Goal: Task Accomplishment & Management: Manage account settings

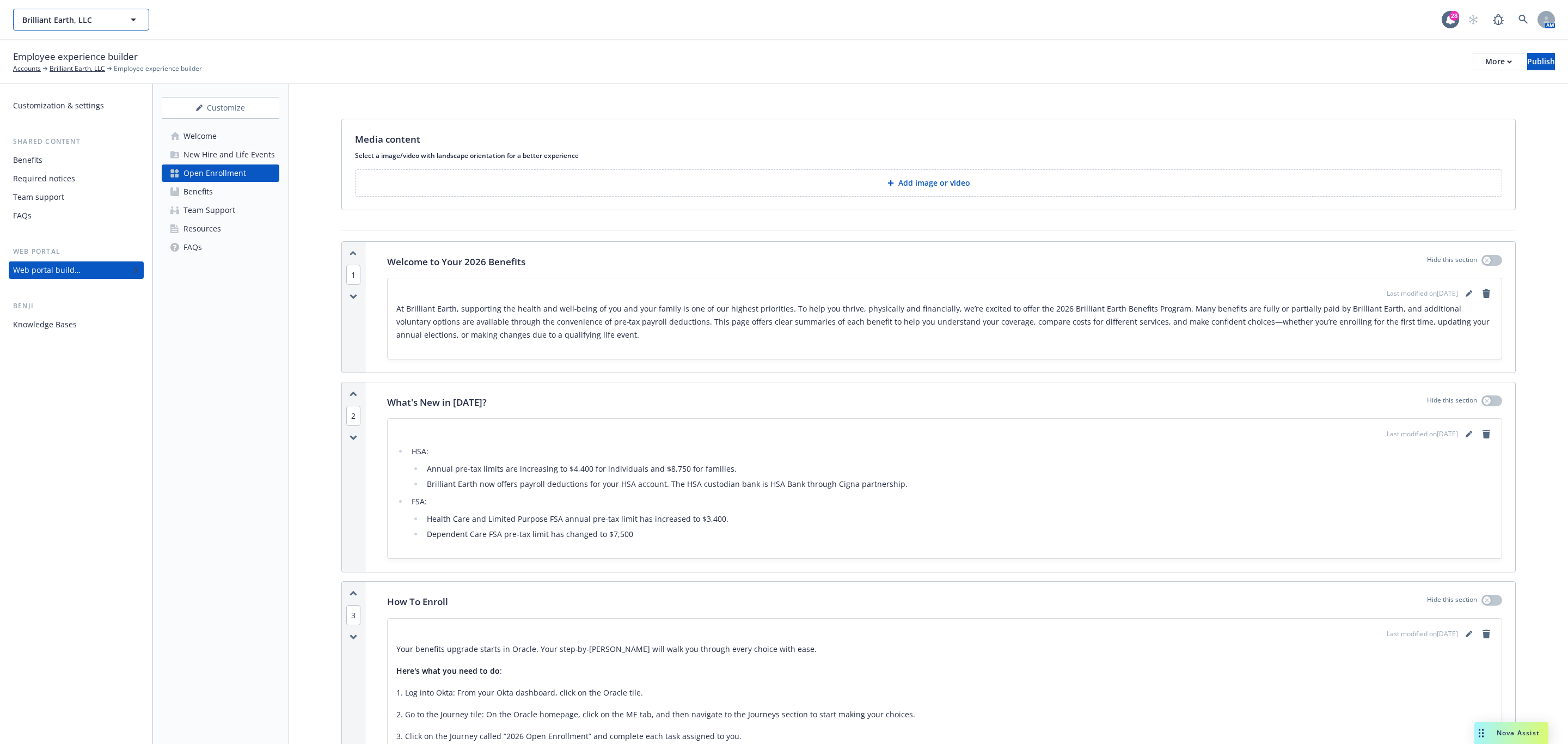
click at [118, 12] on button "Brilliant Earth, LLC" at bounding box center [81, 19] width 136 height 22
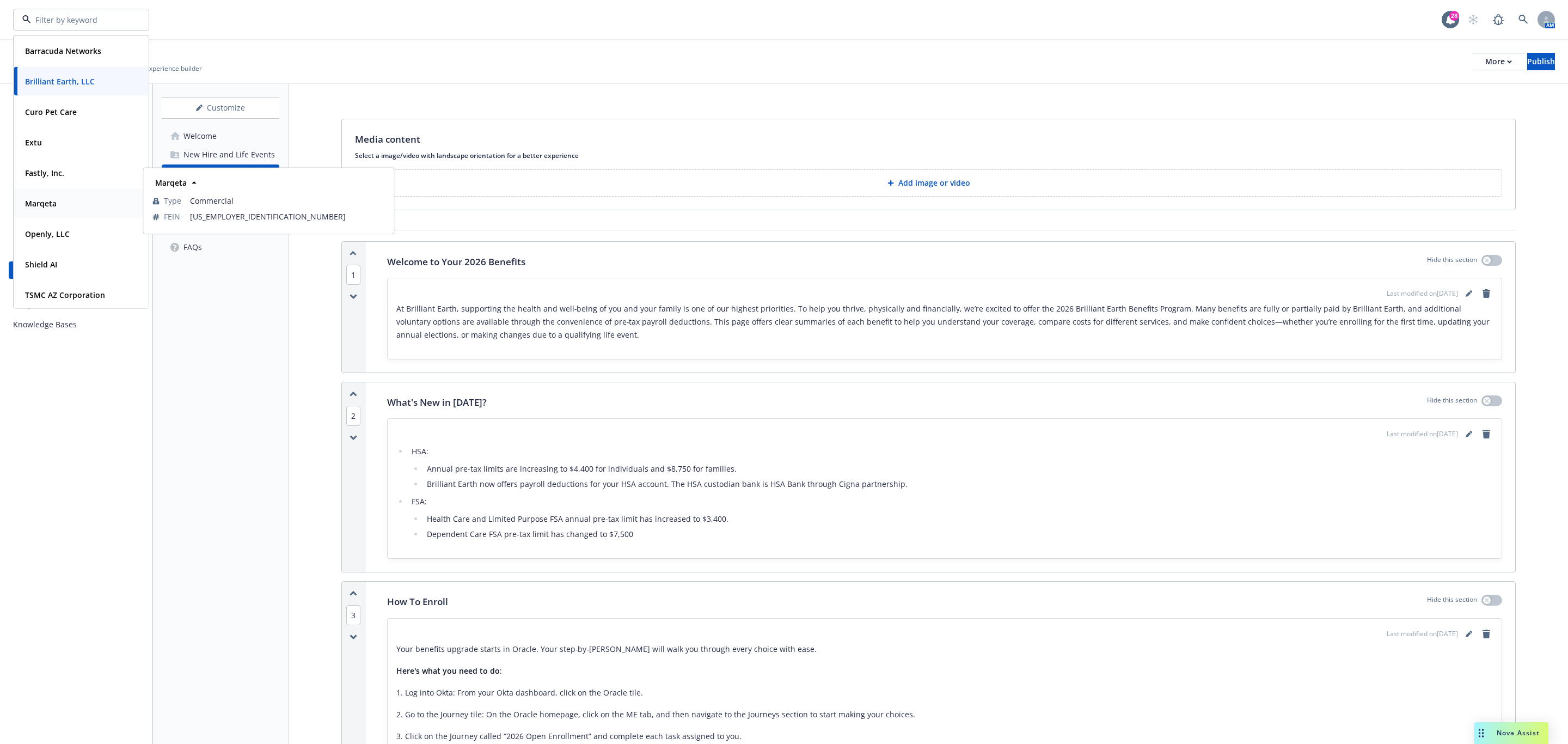
click at [90, 201] on div "Marqeta" at bounding box center [81, 203] width 121 height 16
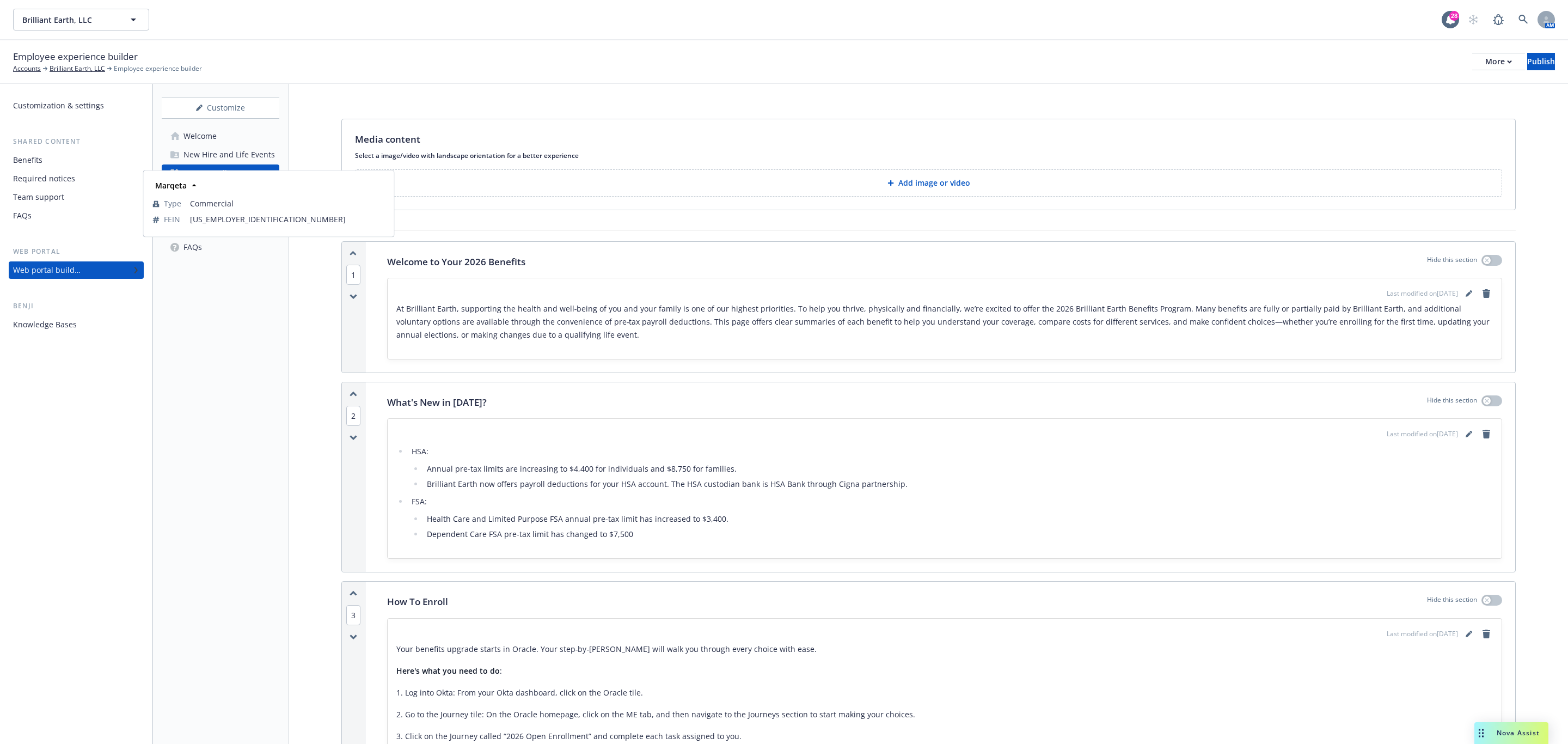
click at [90, 201] on div "Marqeta" at bounding box center [81, 201] width 121 height 16
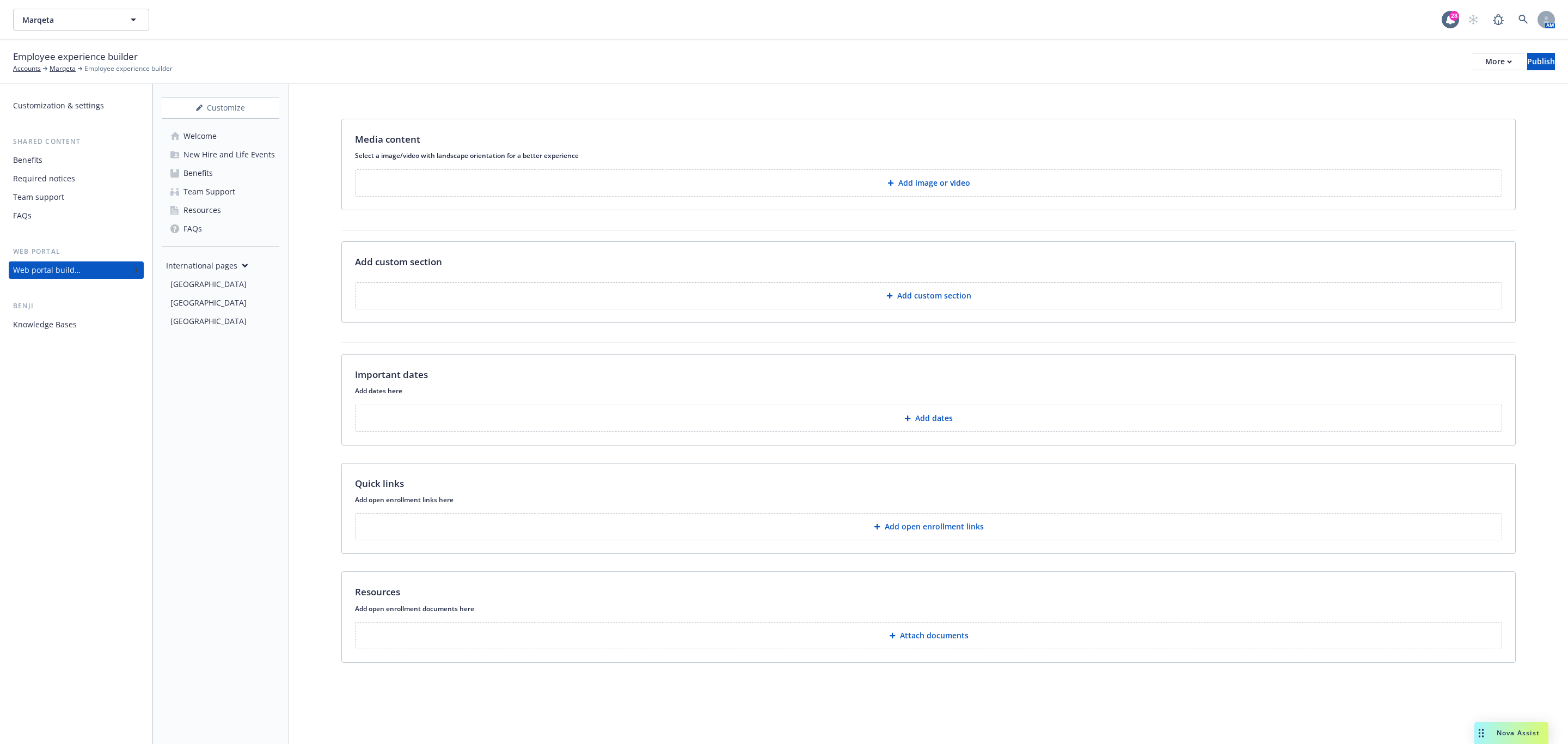
click at [47, 158] on div "Benefits" at bounding box center [76, 160] width 126 height 18
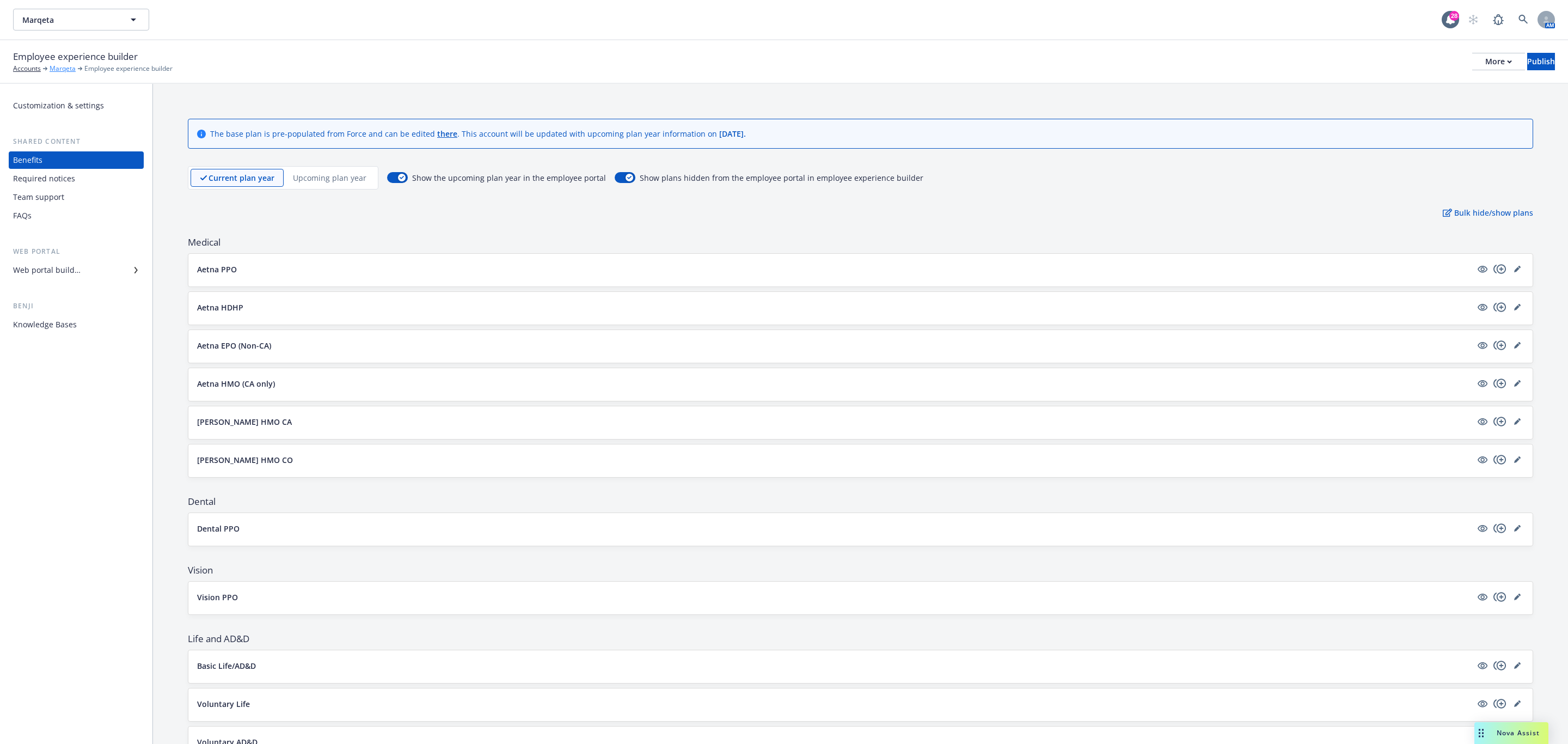
click at [53, 66] on link "Marqeta" at bounding box center [62, 69] width 26 height 10
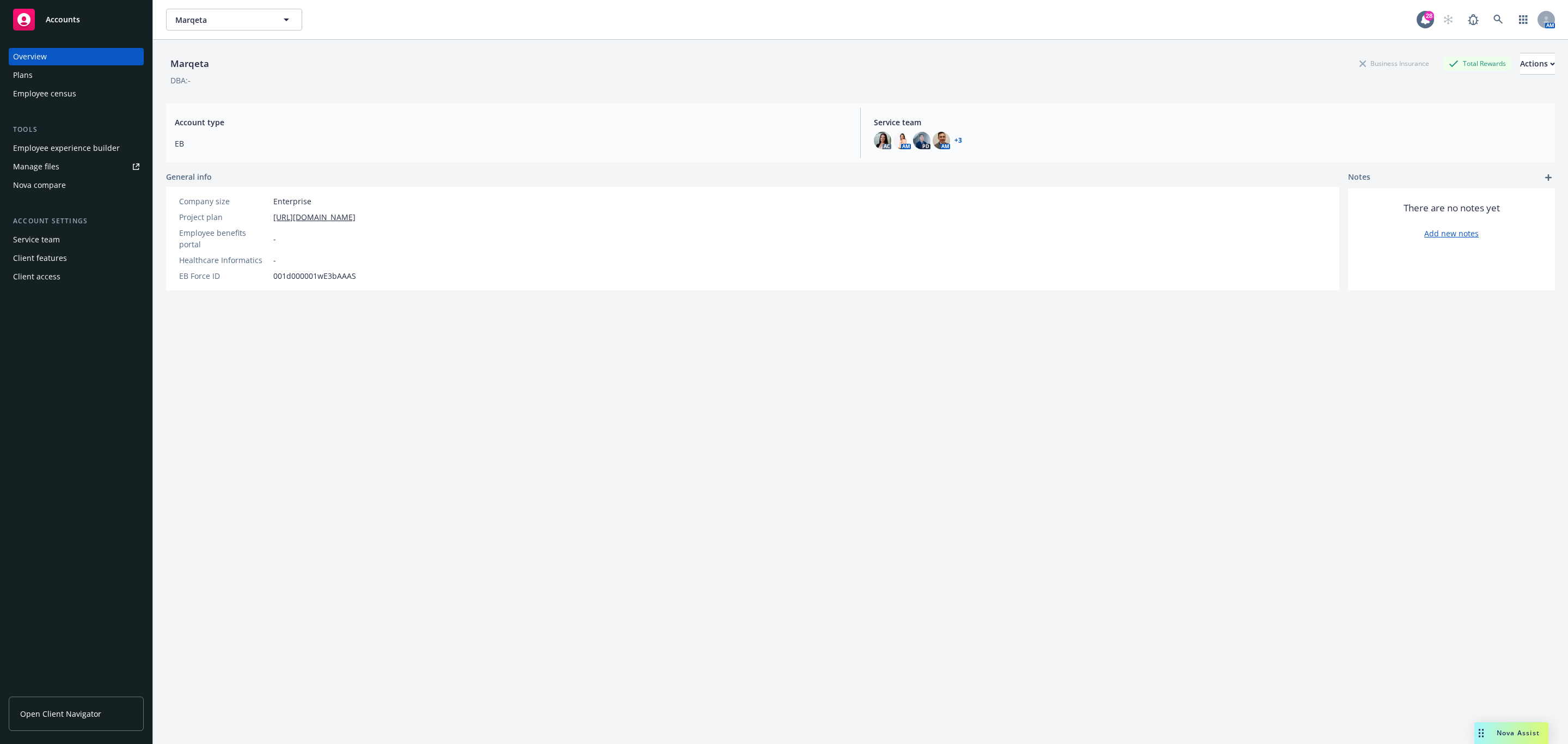
click at [66, 76] on div "Plans" at bounding box center [76, 75] width 126 height 18
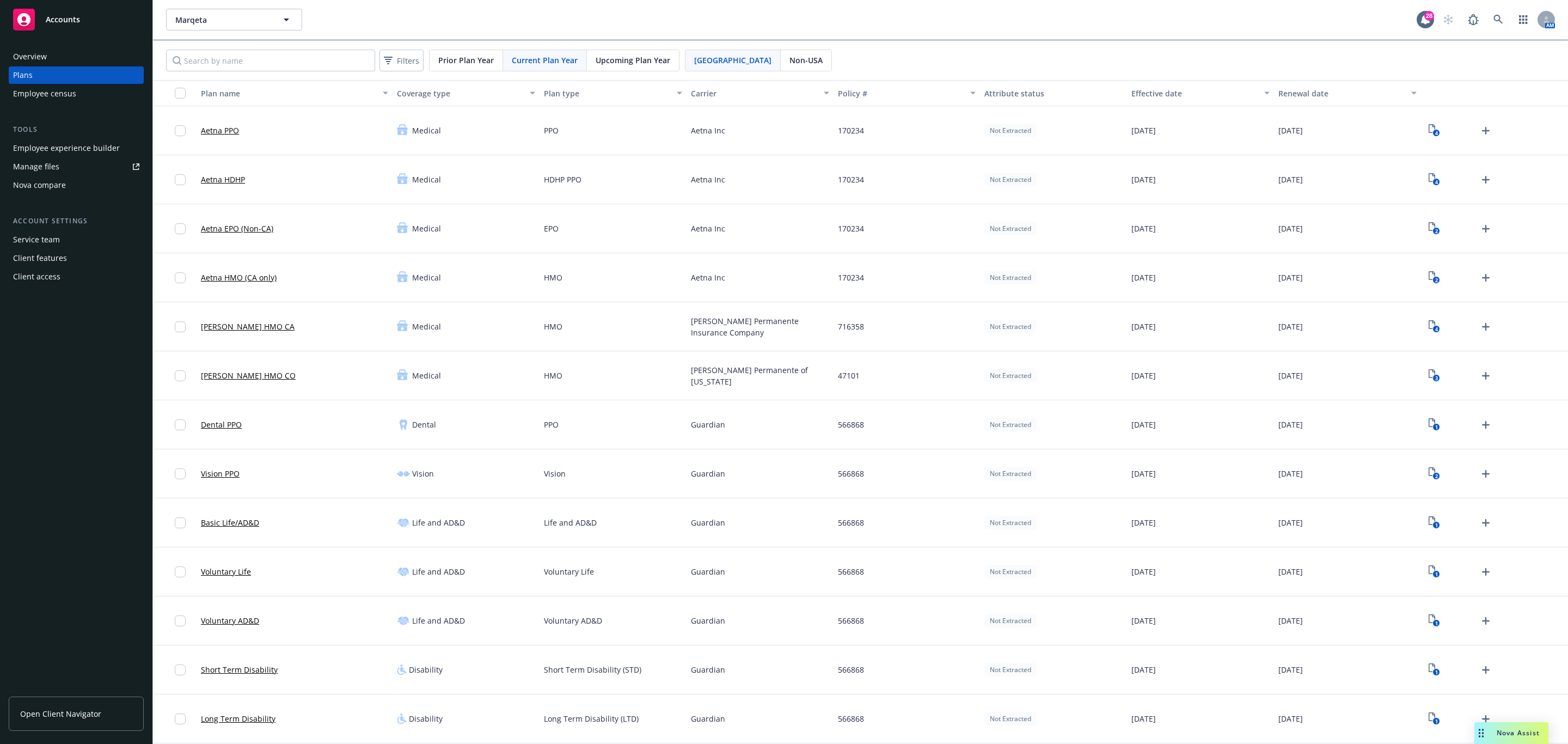
click at [621, 66] on span "Upcoming Plan Year" at bounding box center [633, 60] width 74 height 11
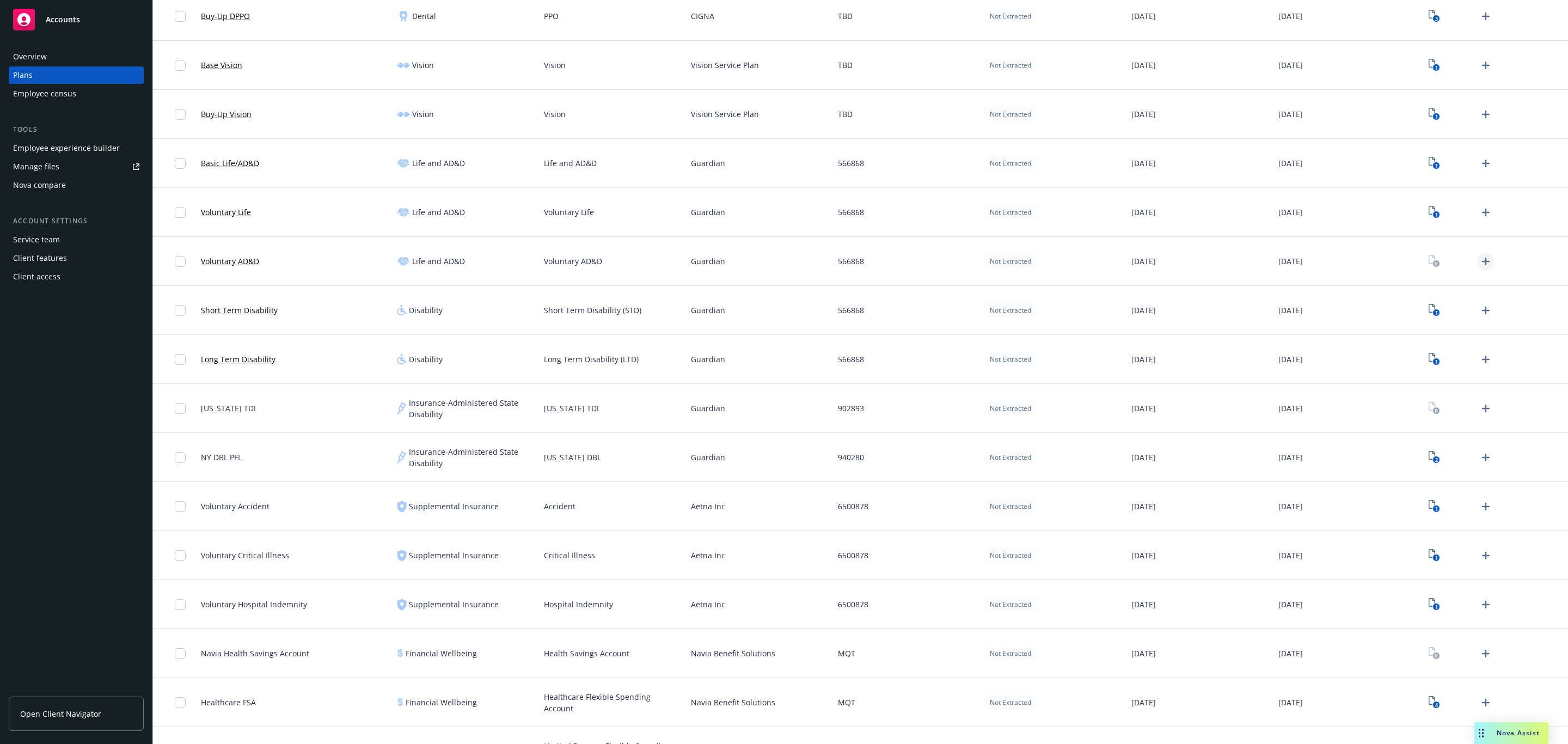
scroll to position [326, 0]
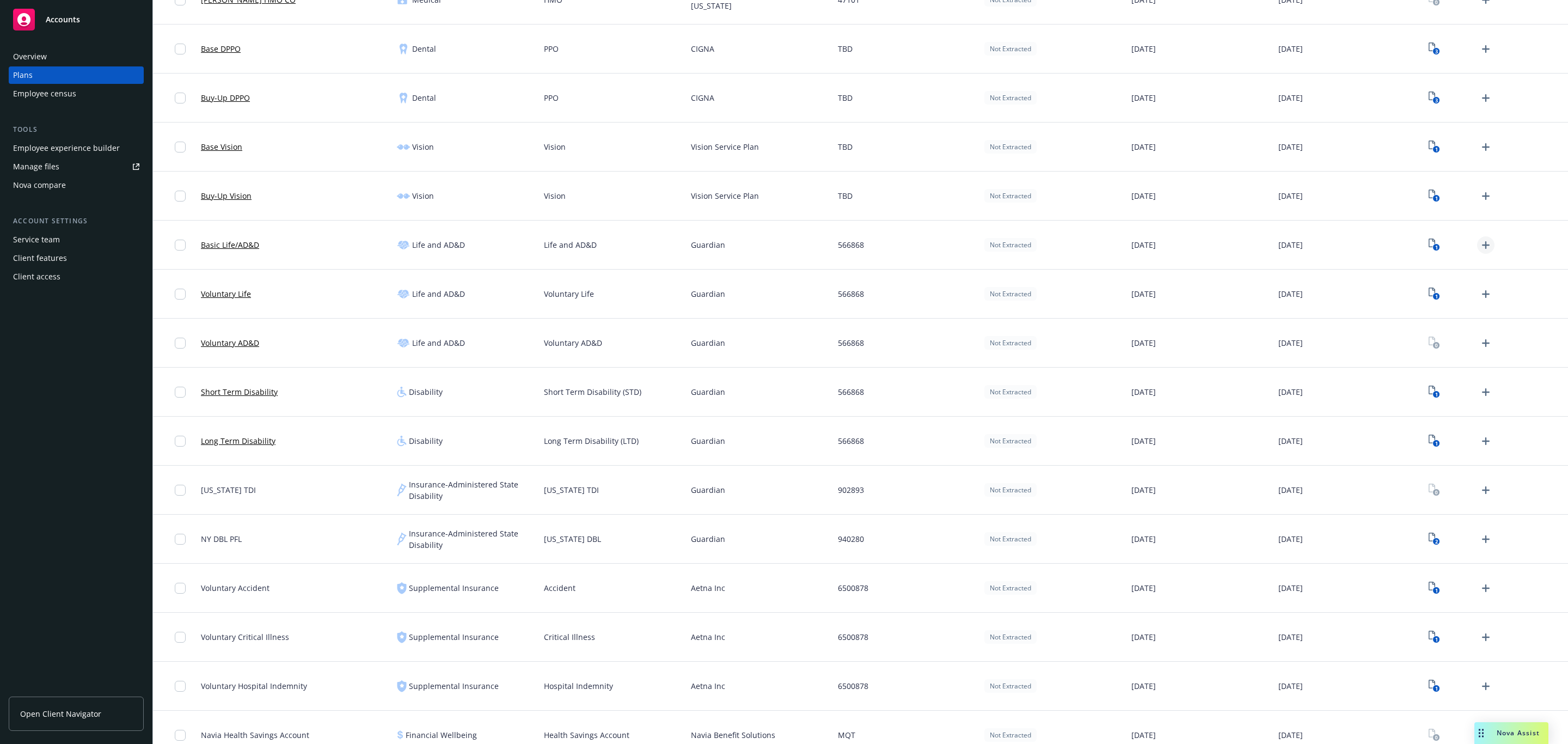
click at [1479, 248] on icon "Upload Plan Documents" at bounding box center [1486, 245] width 13 height 13
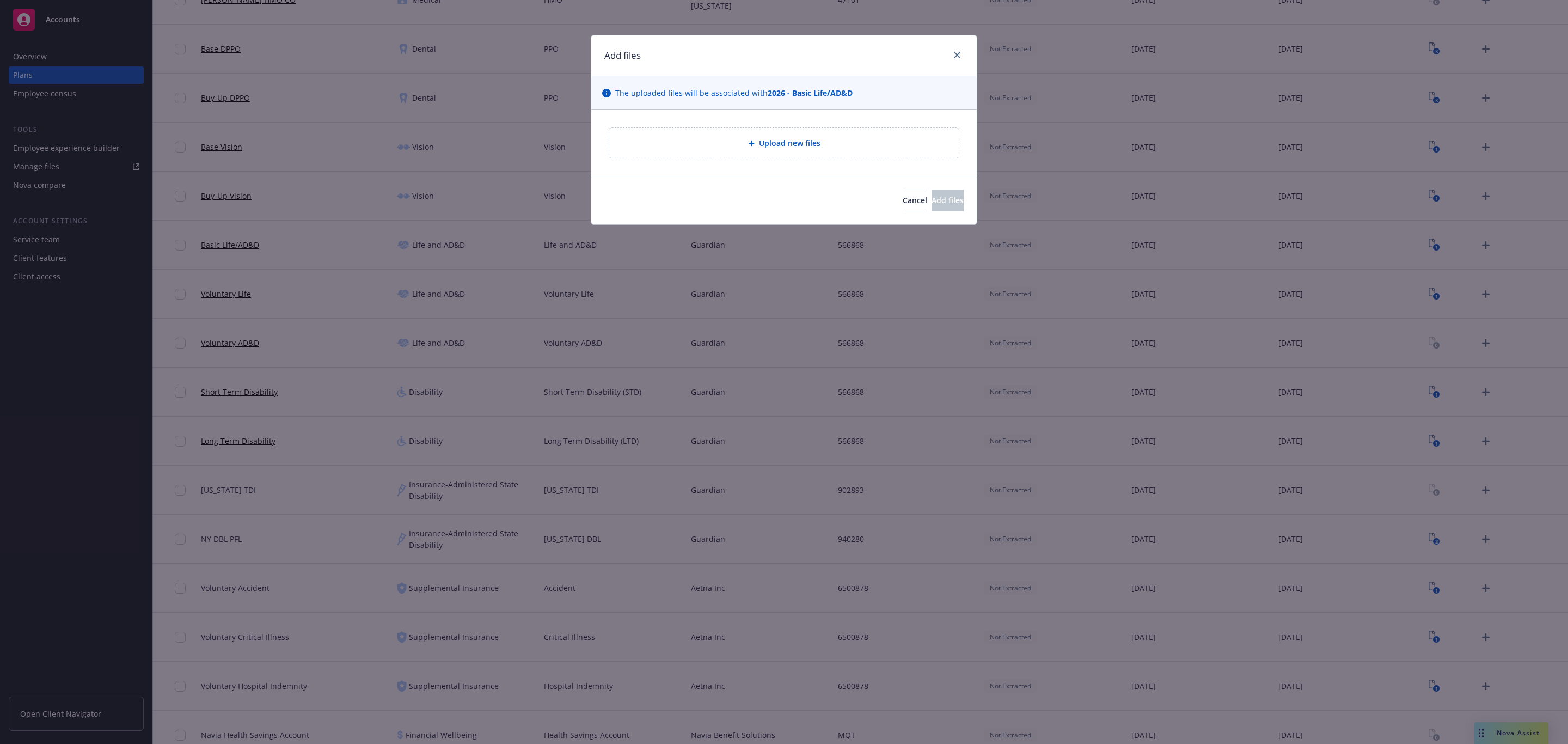
click at [719, 122] on div "Upload new files" at bounding box center [784, 142] width 386 height 66
click at [722, 130] on div "Upload new files" at bounding box center [784, 142] width 350 height 30
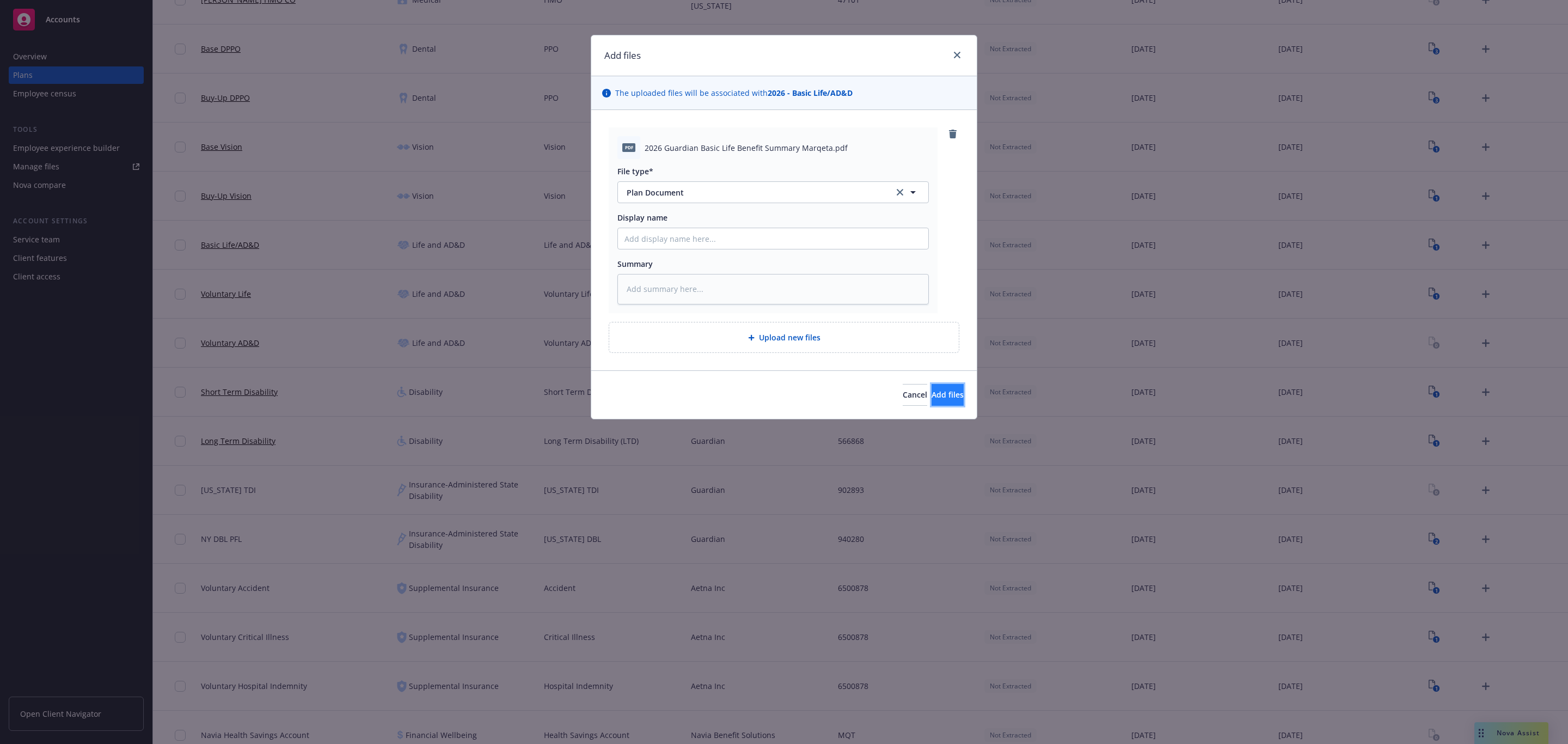
click at [932, 390] on button "Add files" at bounding box center [948, 394] width 32 height 22
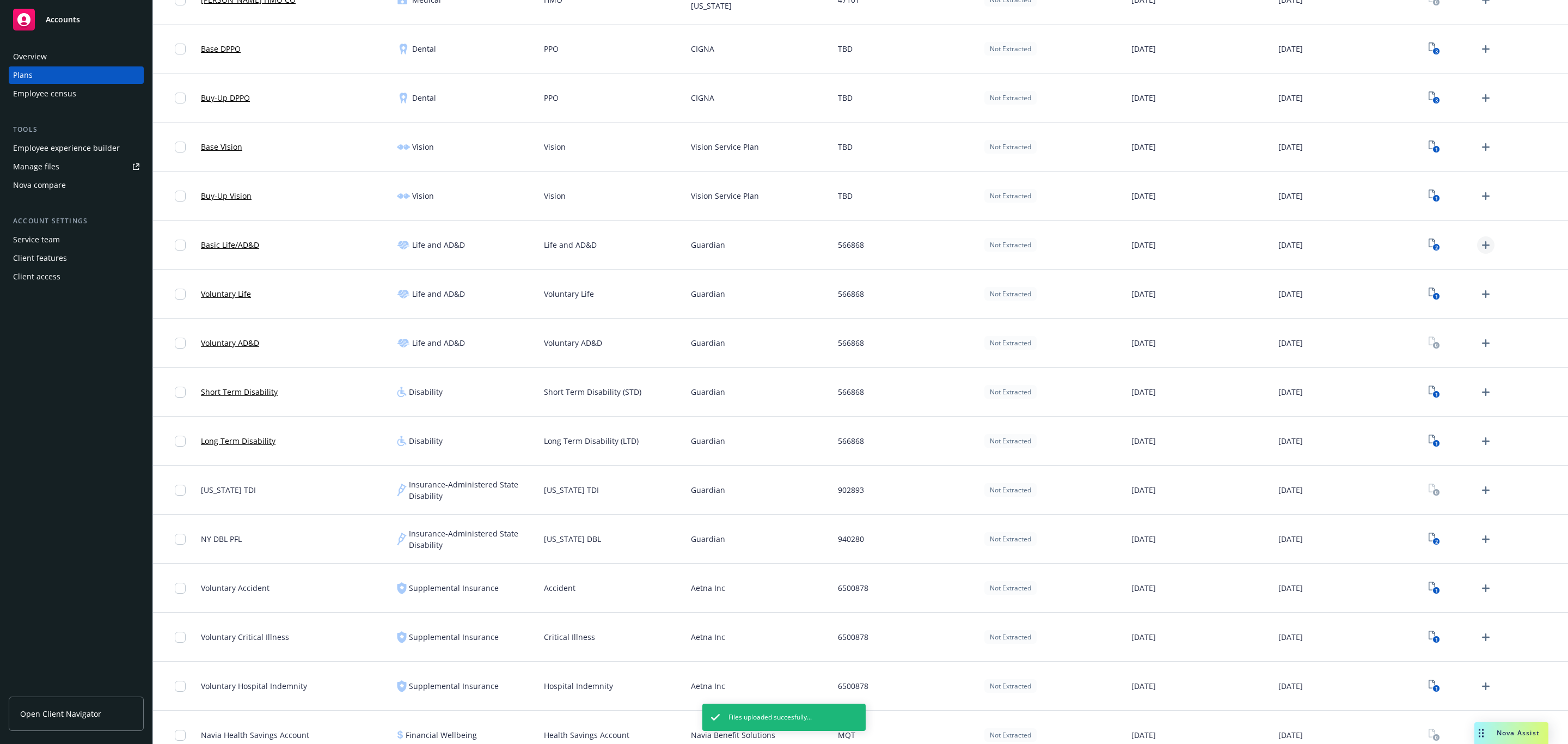
click at [1482, 246] on icon "Upload Plan Documents" at bounding box center [1486, 246] width 8 height 8
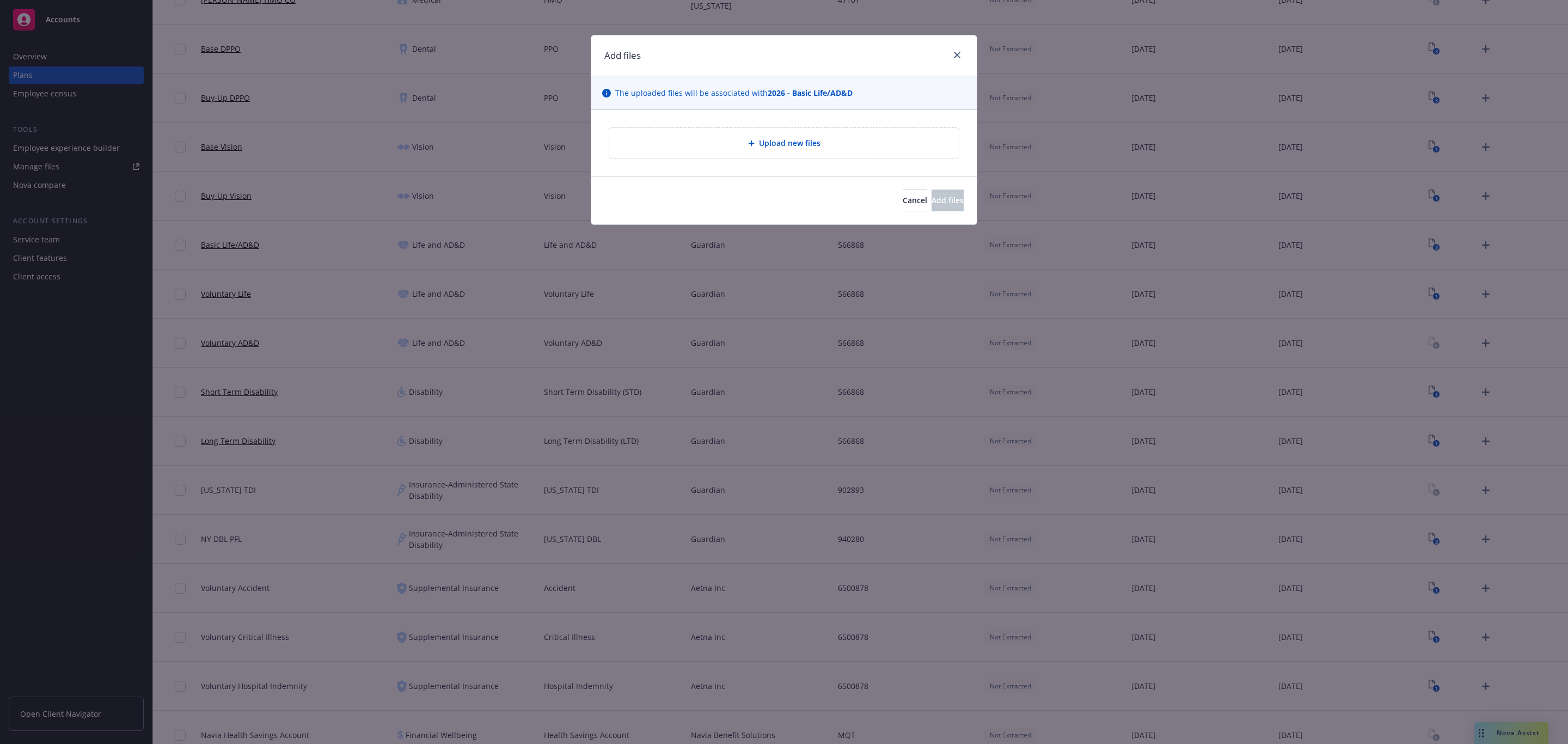
click at [782, 130] on div "Upload new files" at bounding box center [784, 142] width 350 height 30
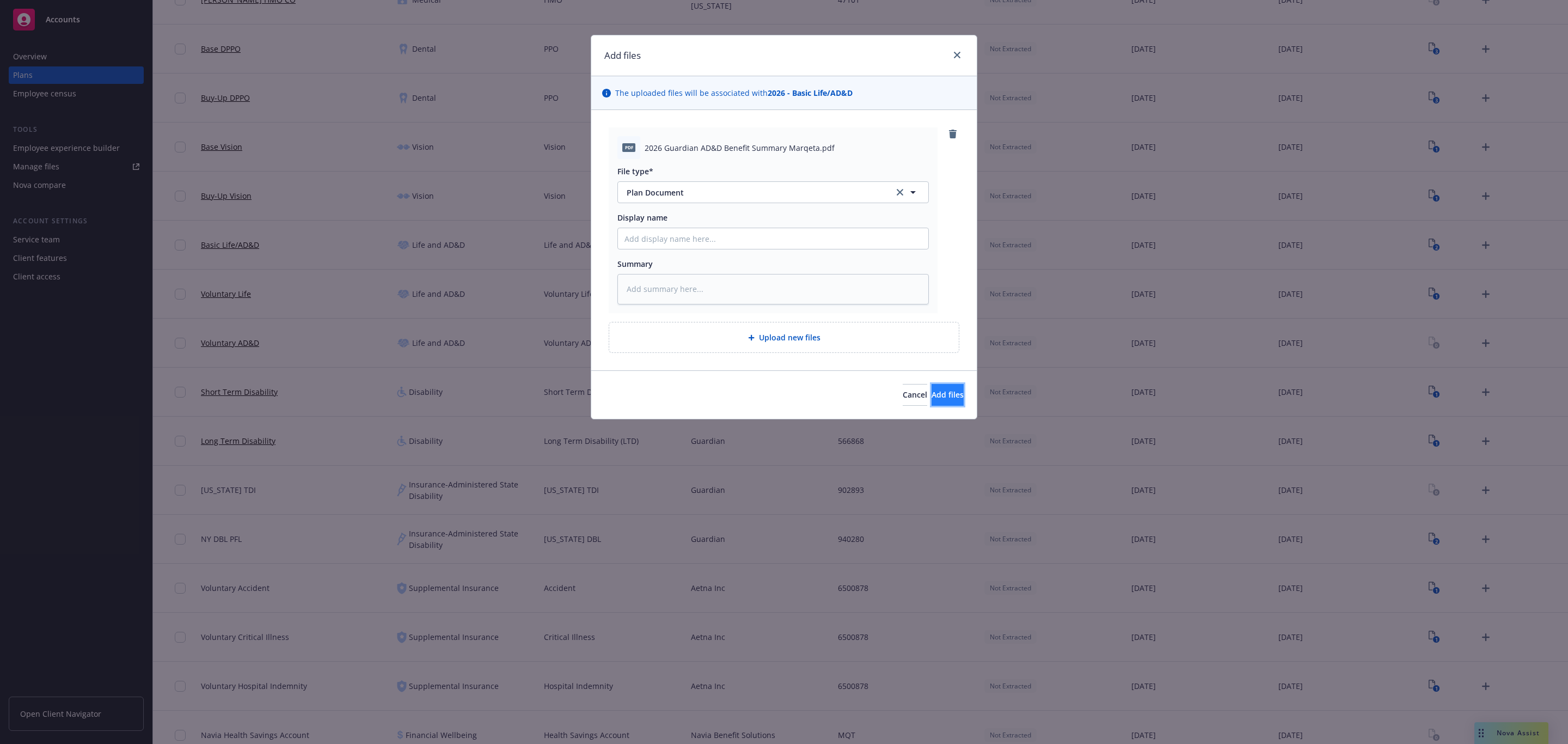
click at [932, 394] on span "Add files" at bounding box center [948, 394] width 32 height 10
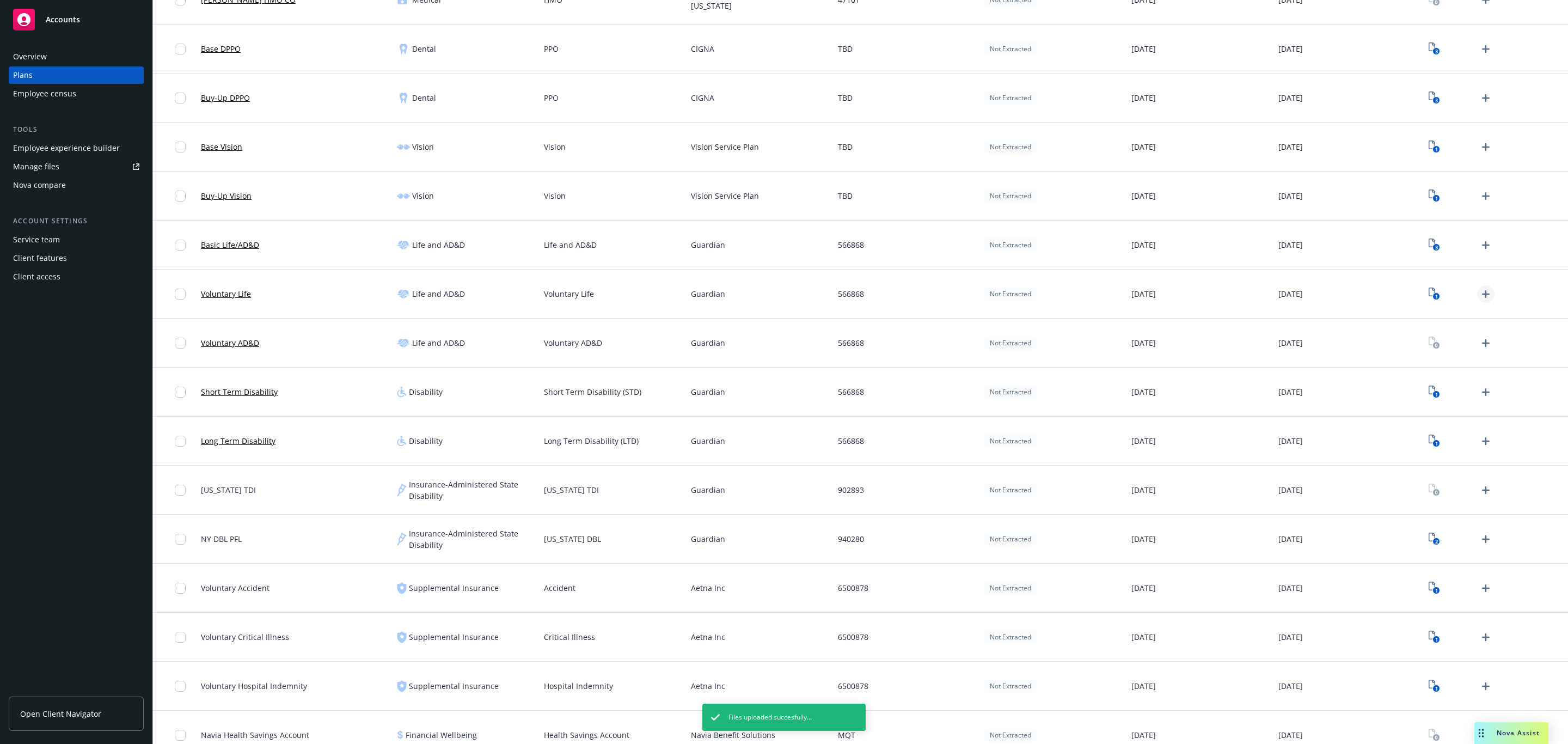
click at [1479, 288] on icon "Upload Plan Documents" at bounding box center [1486, 294] width 13 height 13
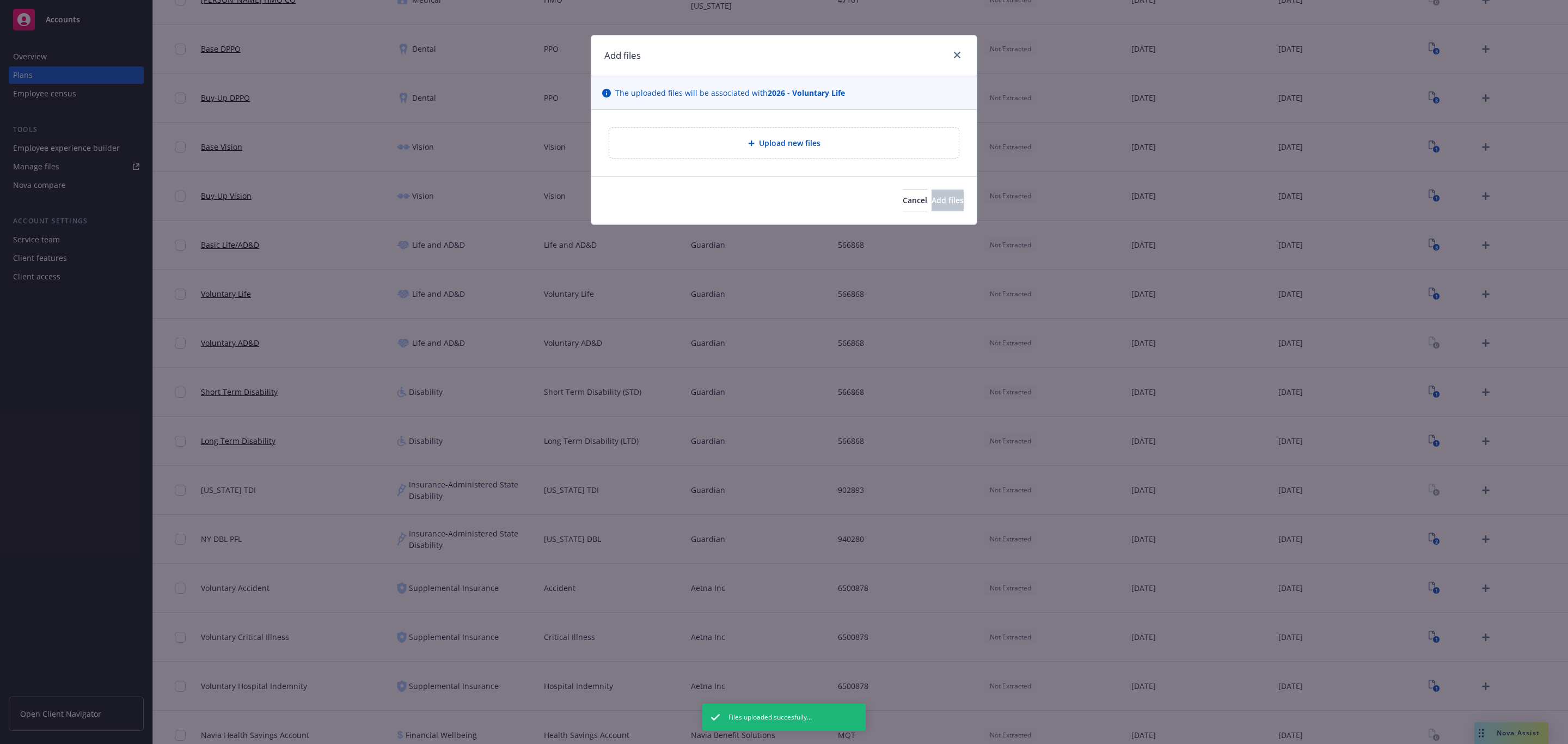
click at [827, 134] on div "Upload new files" at bounding box center [784, 142] width 350 height 30
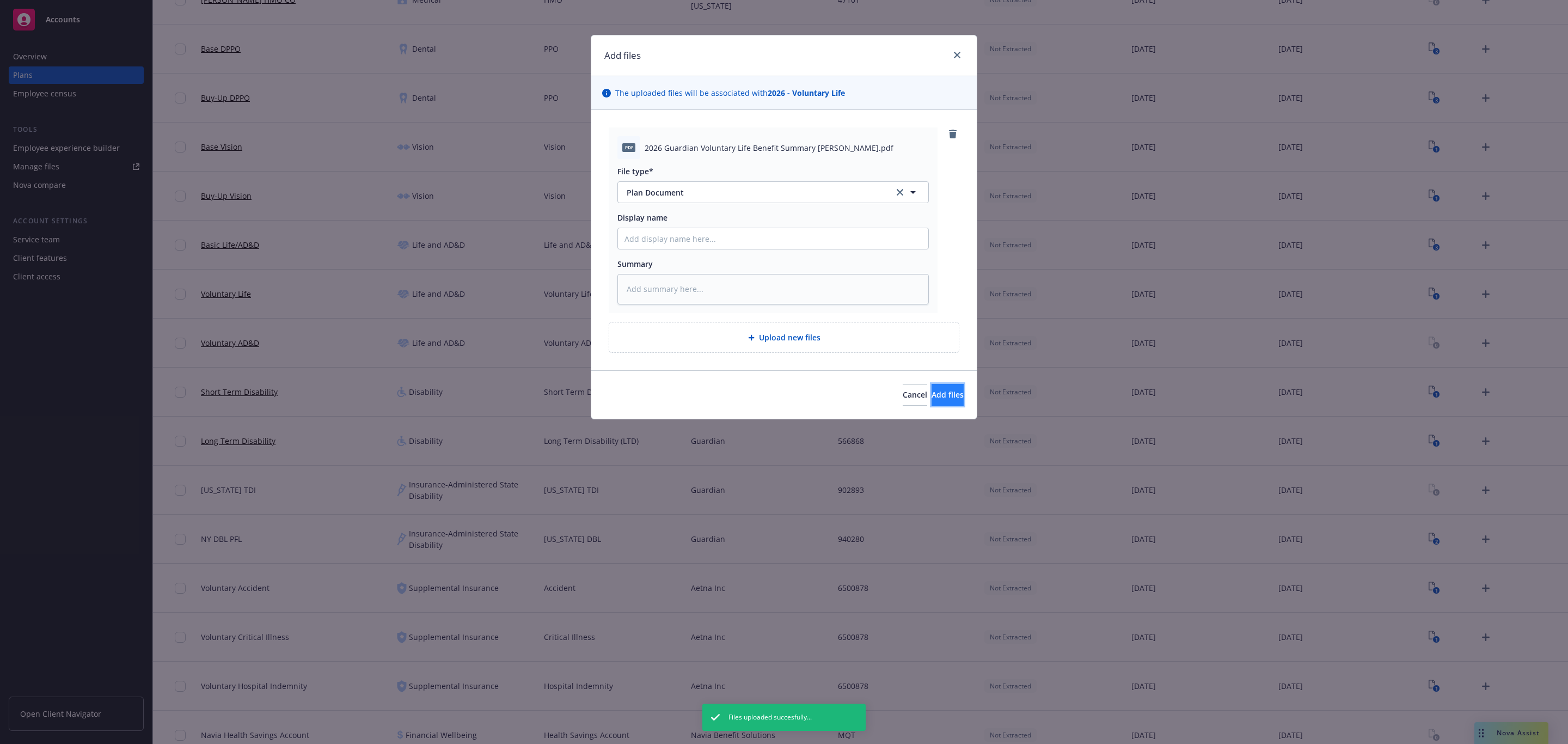
click at [932, 406] on button "Add files" at bounding box center [948, 394] width 32 height 22
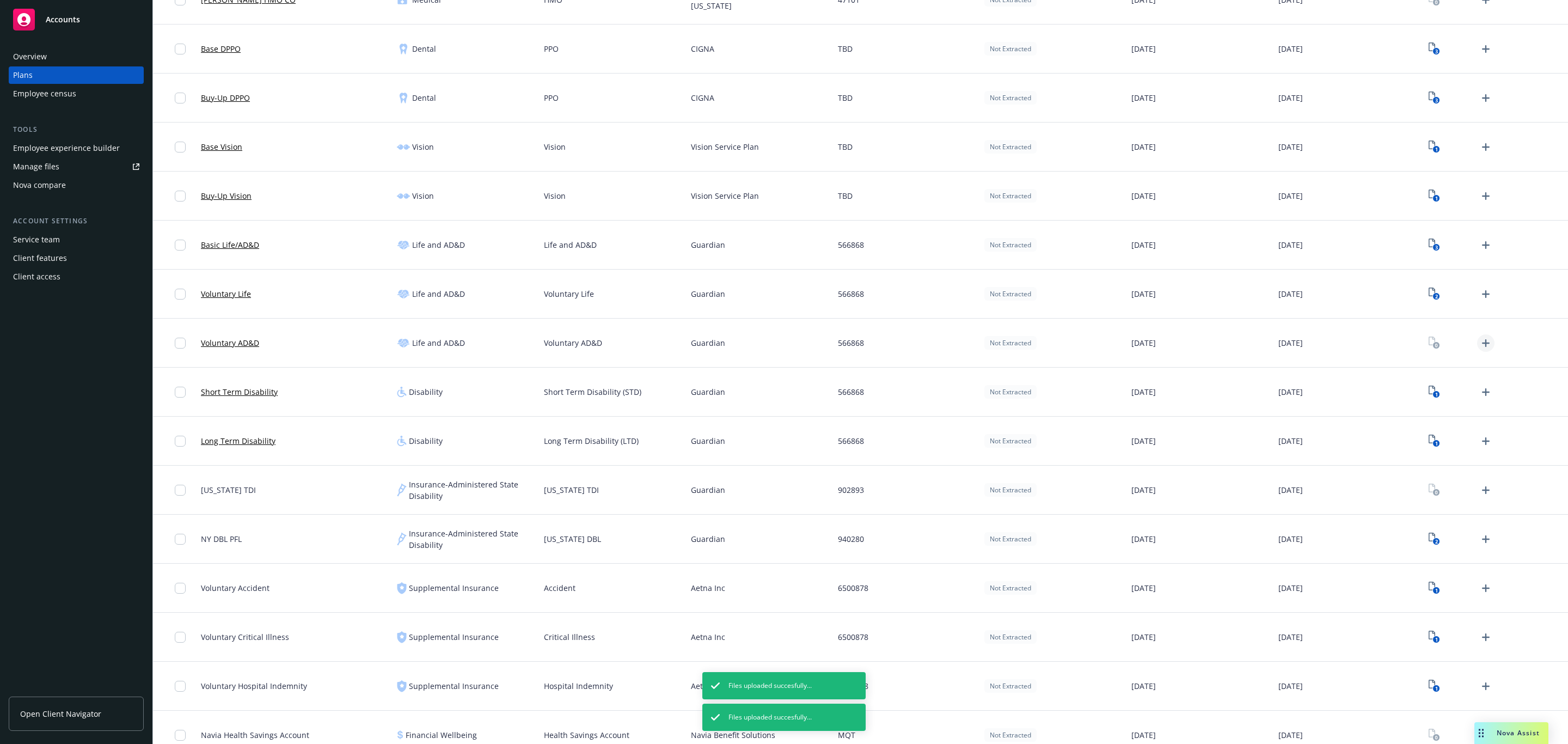
click at [1479, 349] on icon "Upload Plan Documents" at bounding box center [1486, 343] width 13 height 13
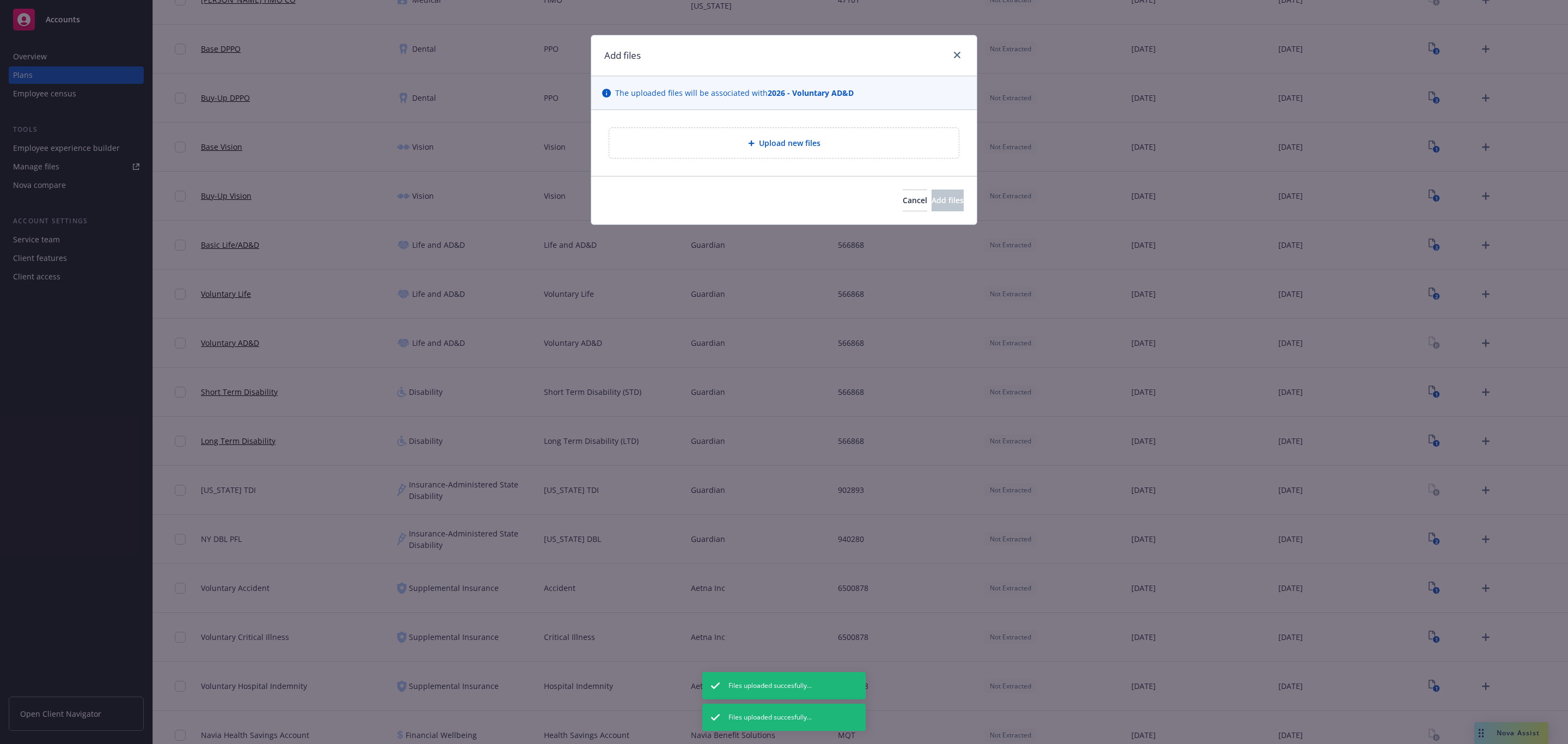
click at [907, 151] on div "Upload new files" at bounding box center [784, 142] width 350 height 30
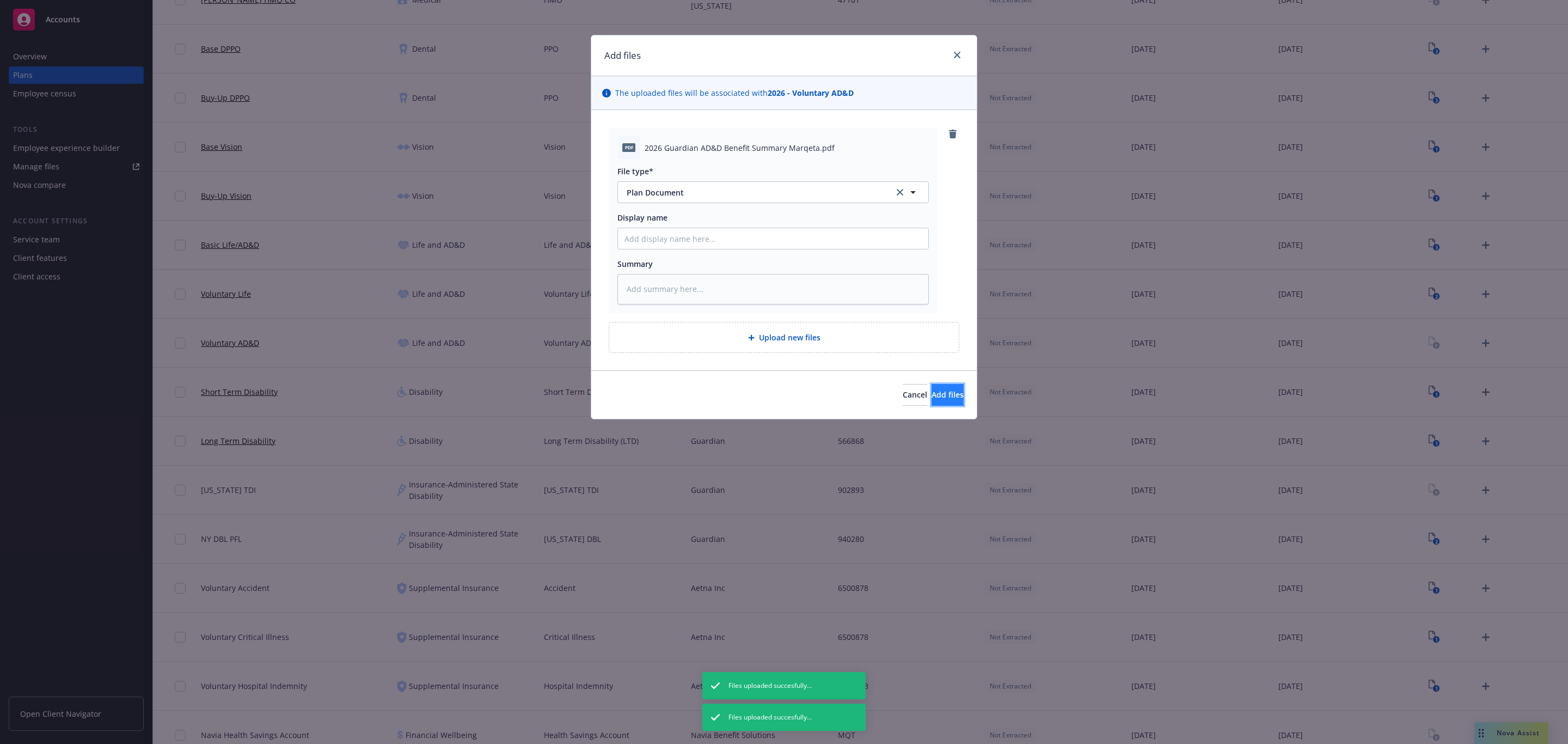
click at [945, 396] on span "Add files" at bounding box center [948, 394] width 32 height 10
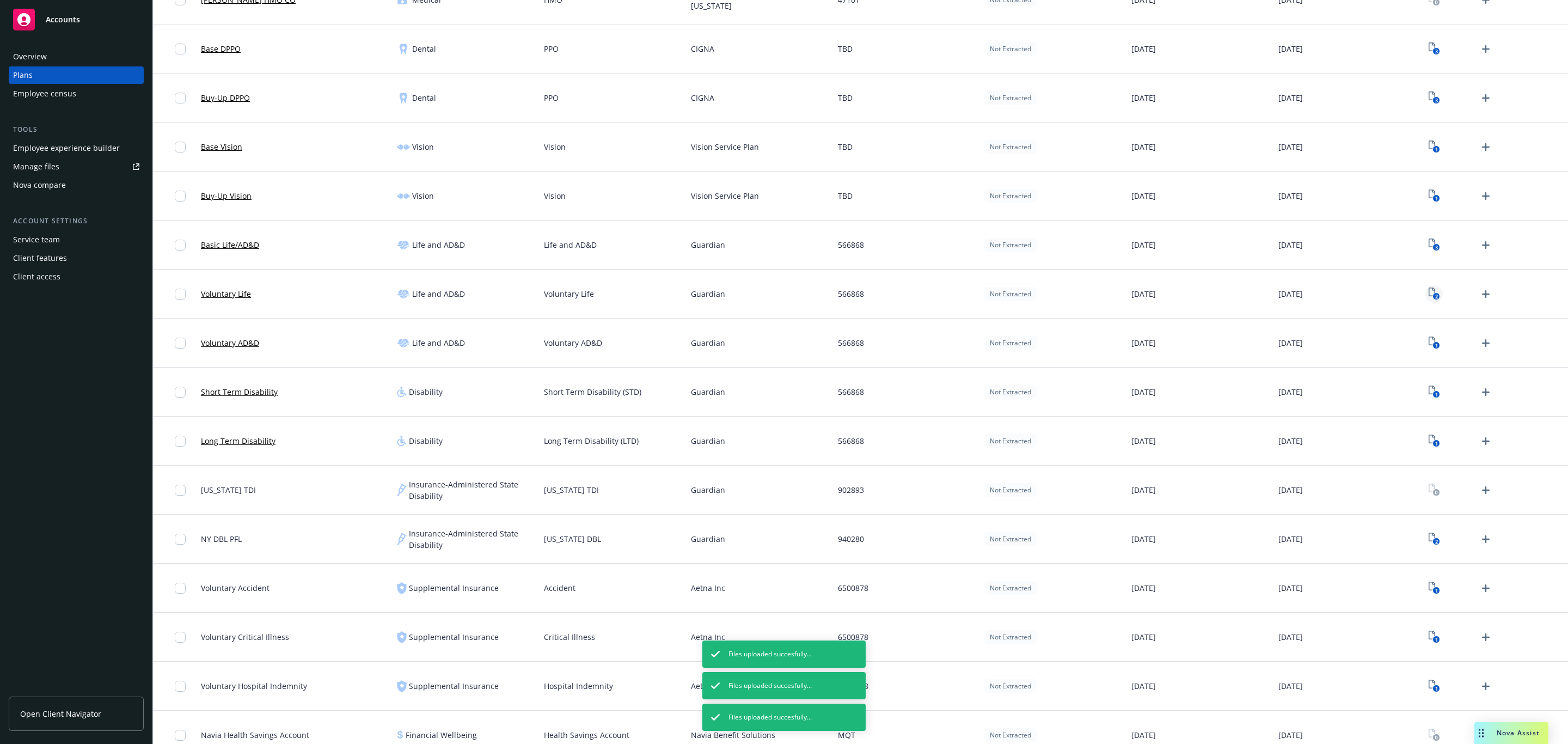
click at [1434, 298] on text "2" at bounding box center [1435, 296] width 2 height 7
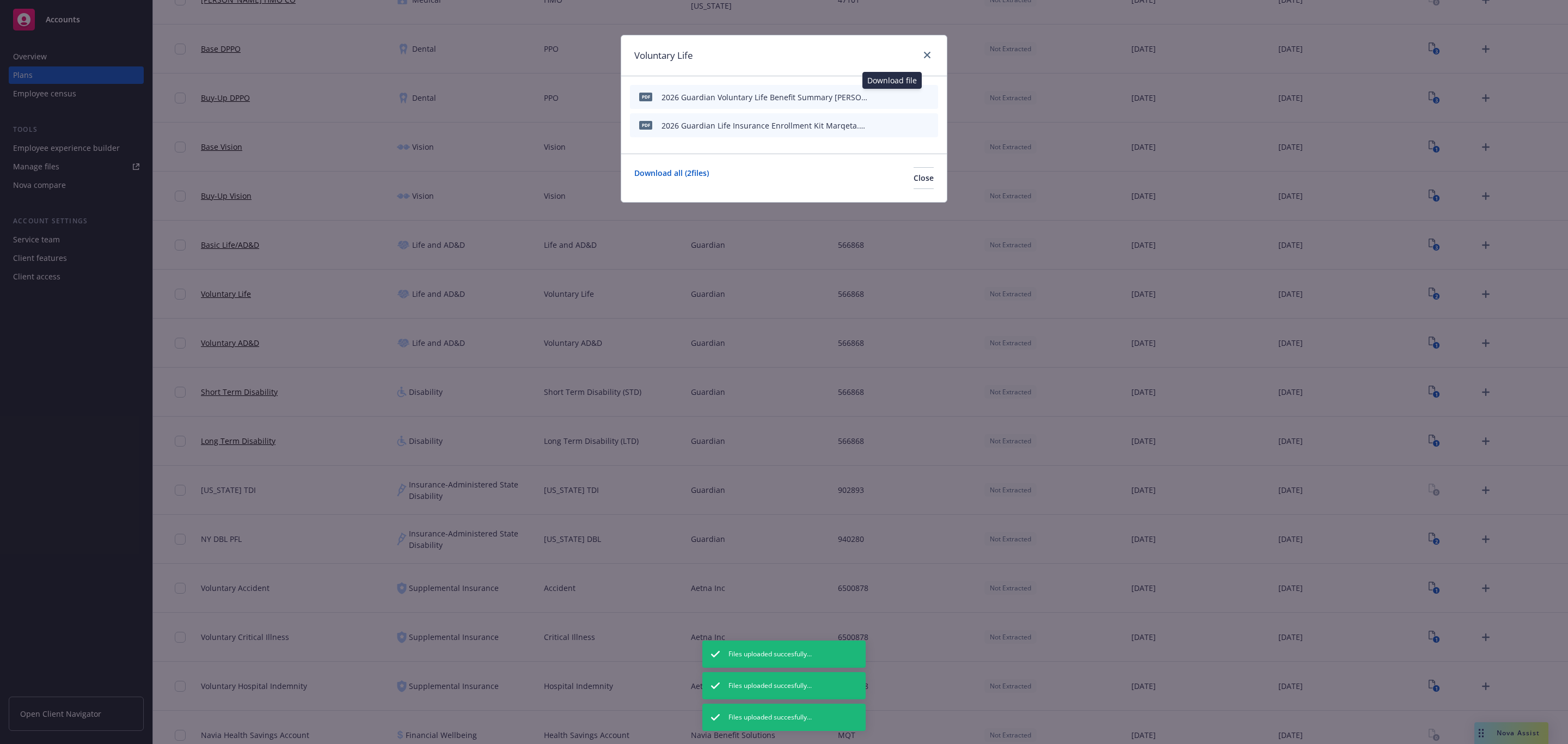
click at [908, 94] on icon "preview file" at bounding box center [910, 97] width 10 height 8
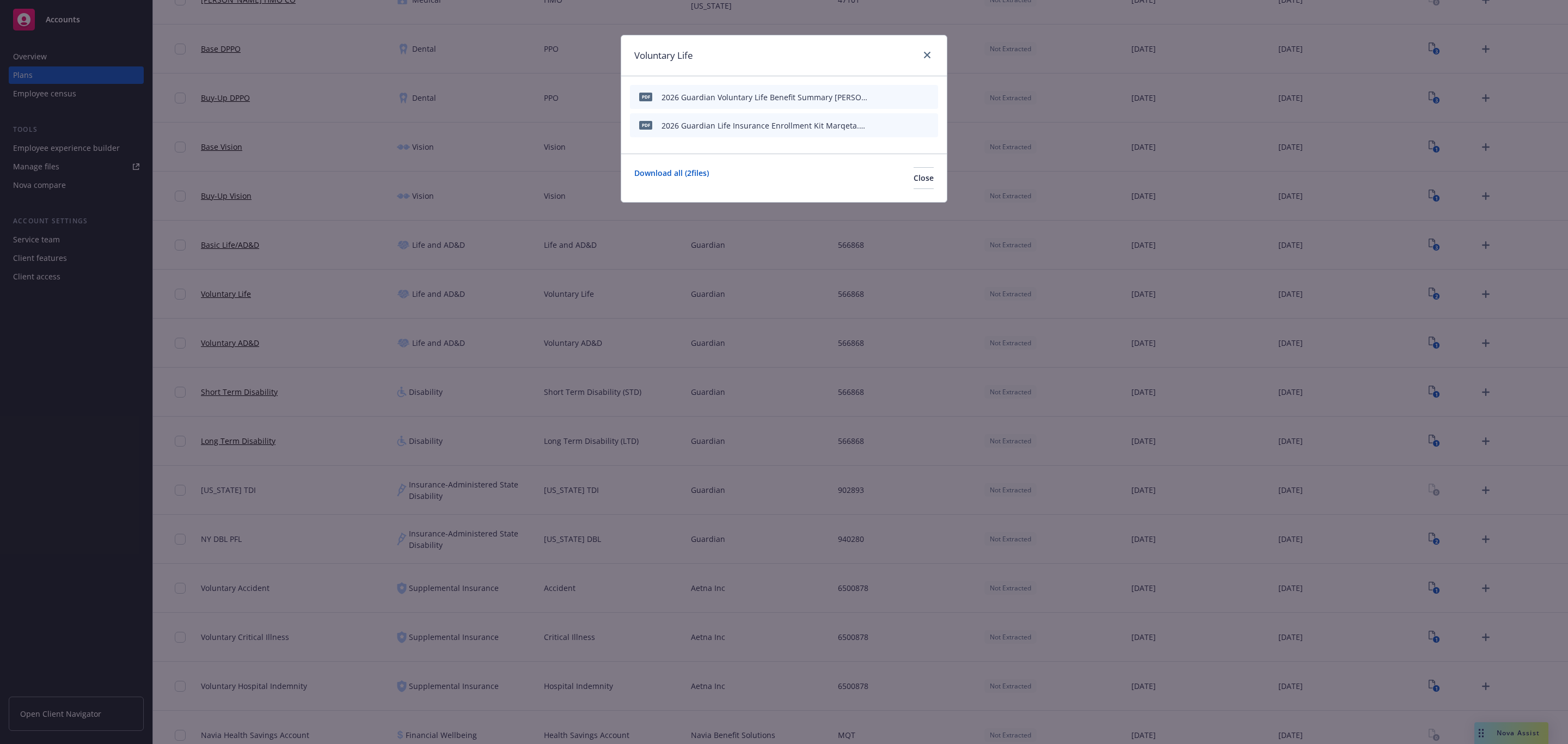
click at [907, 124] on icon "preview file" at bounding box center [910, 125] width 10 height 8
click at [930, 188] on button "Close" at bounding box center [923, 178] width 20 height 22
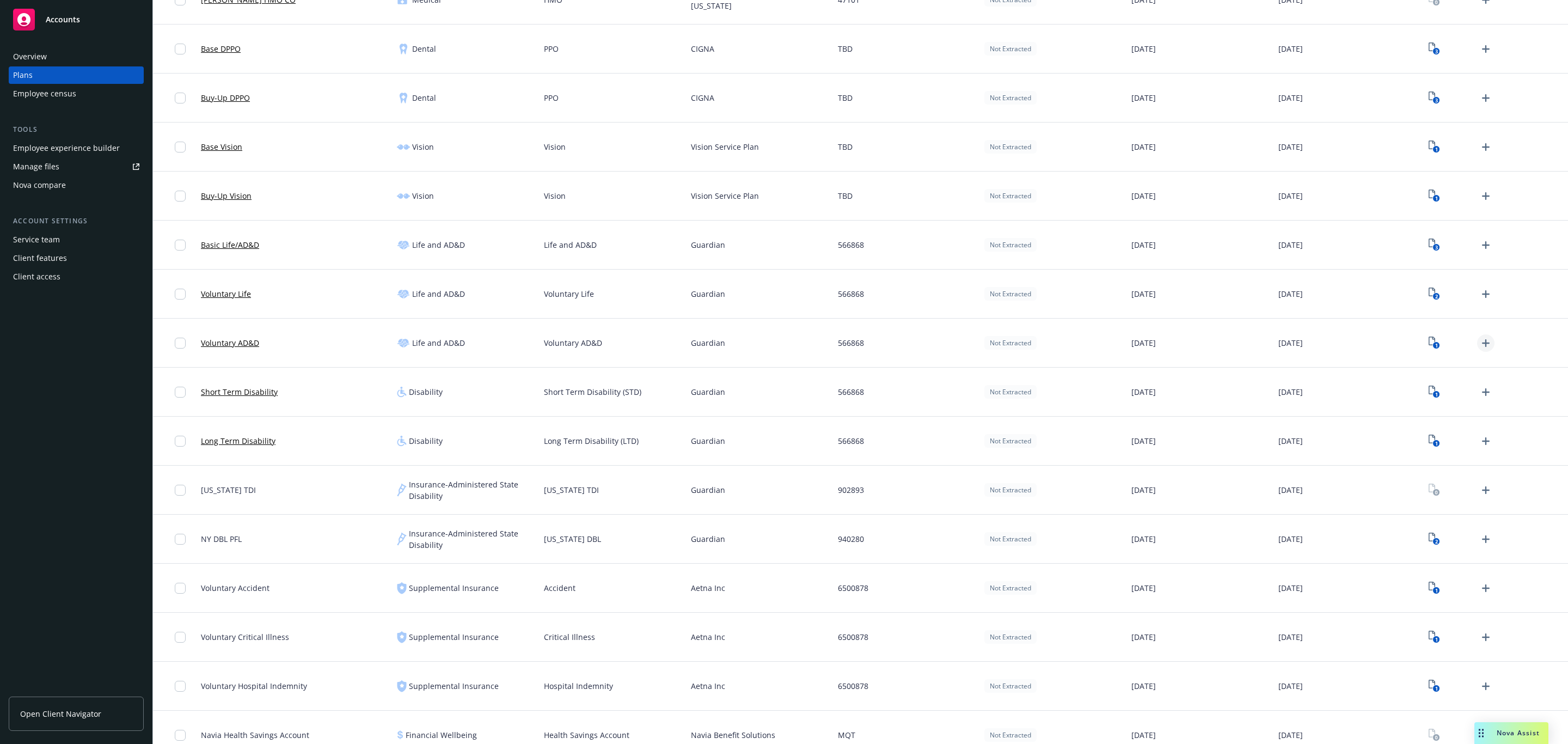
click at [1479, 338] on icon "Upload Plan Documents" at bounding box center [1486, 343] width 13 height 13
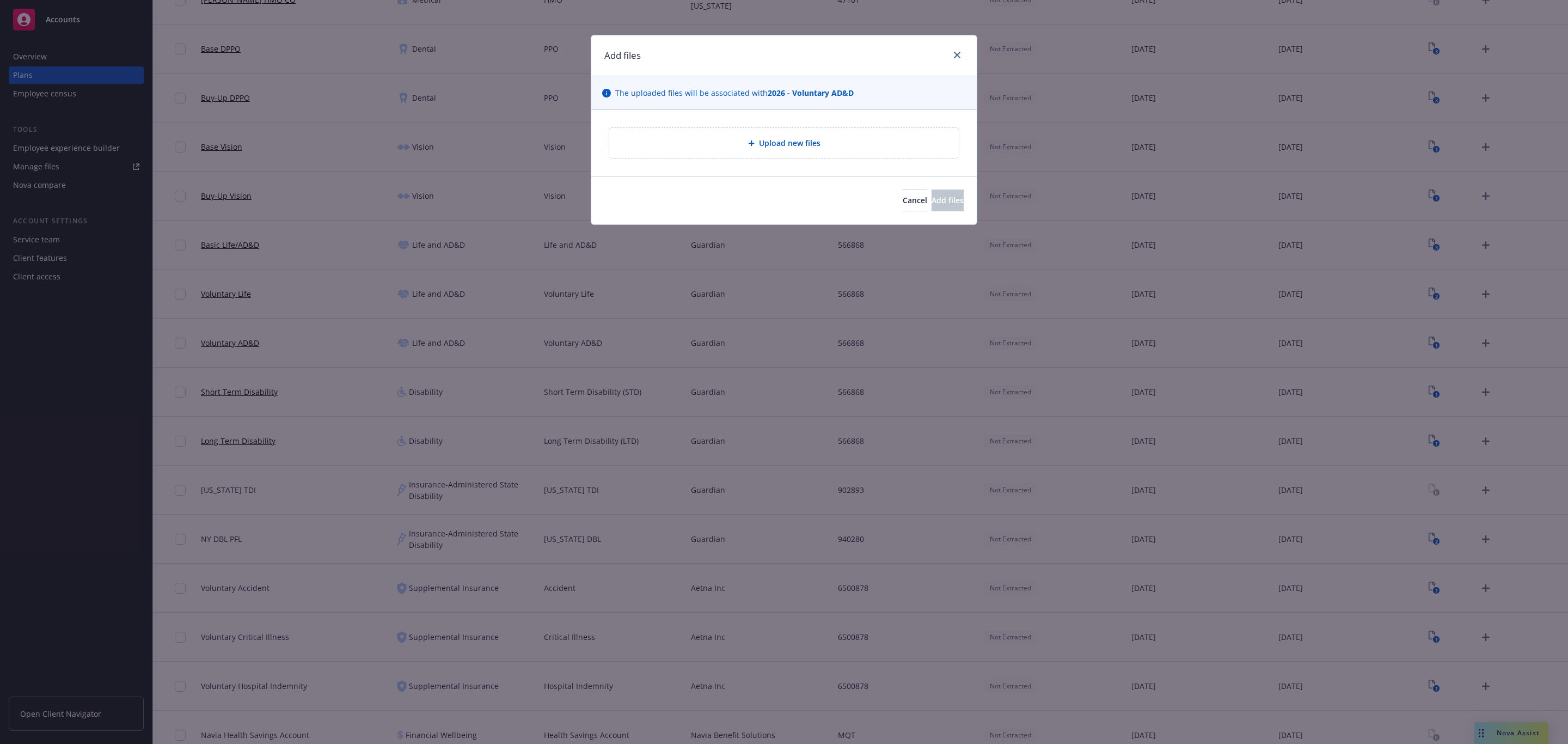
click at [850, 138] on div "Upload new files" at bounding box center [784, 143] width 332 height 13
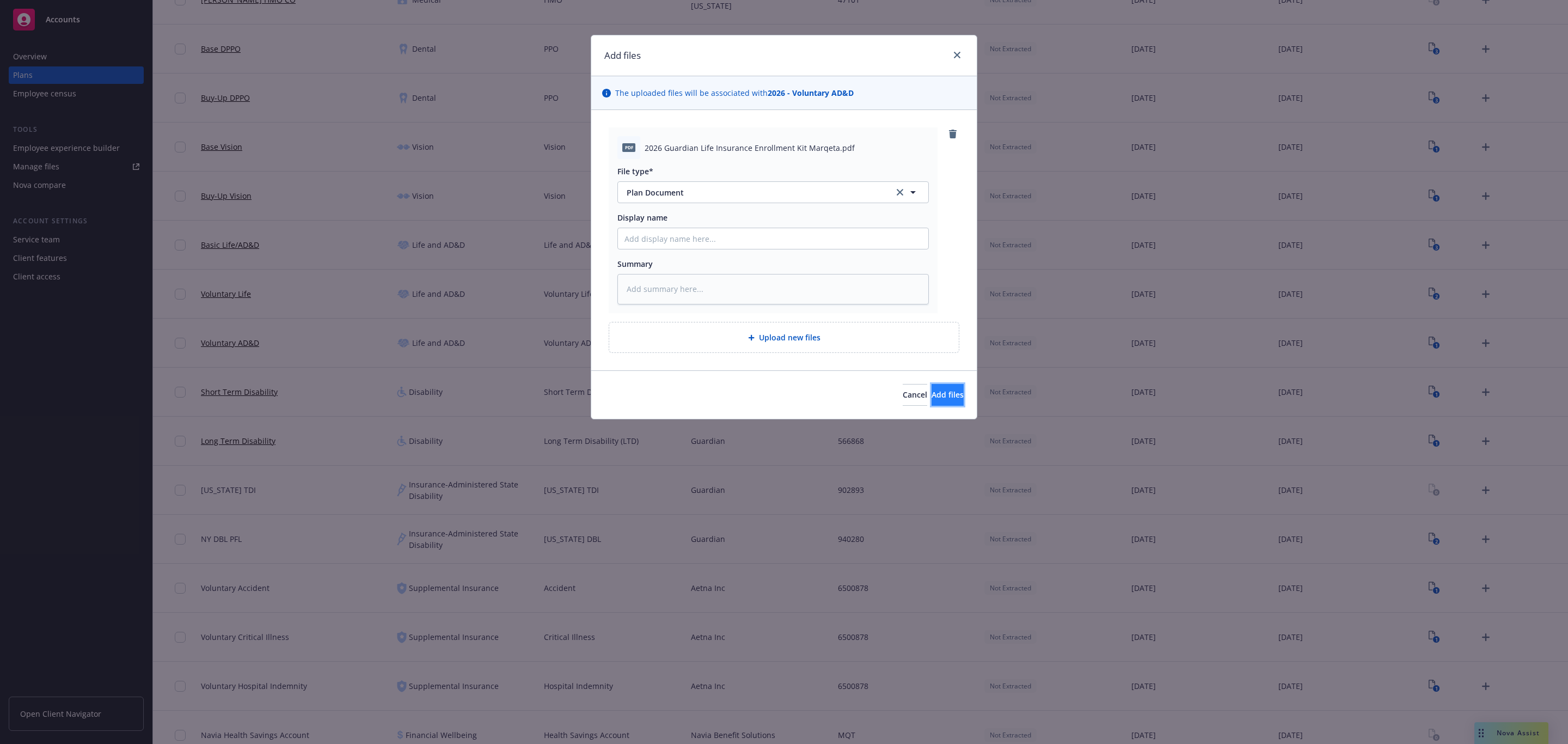
click at [932, 398] on span "Add files" at bounding box center [948, 394] width 32 height 10
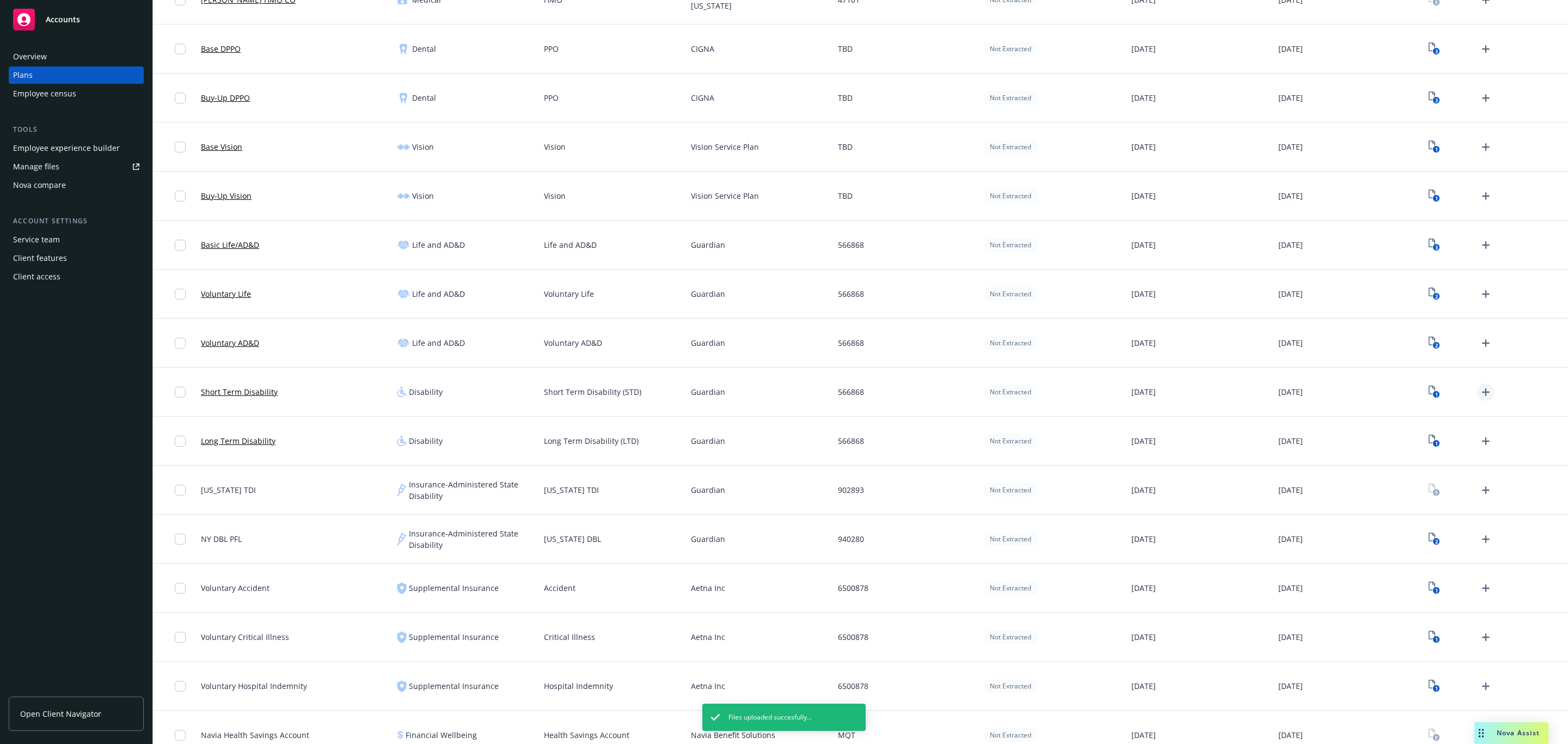
click at [1479, 390] on icon "Upload Plan Documents" at bounding box center [1486, 392] width 13 height 13
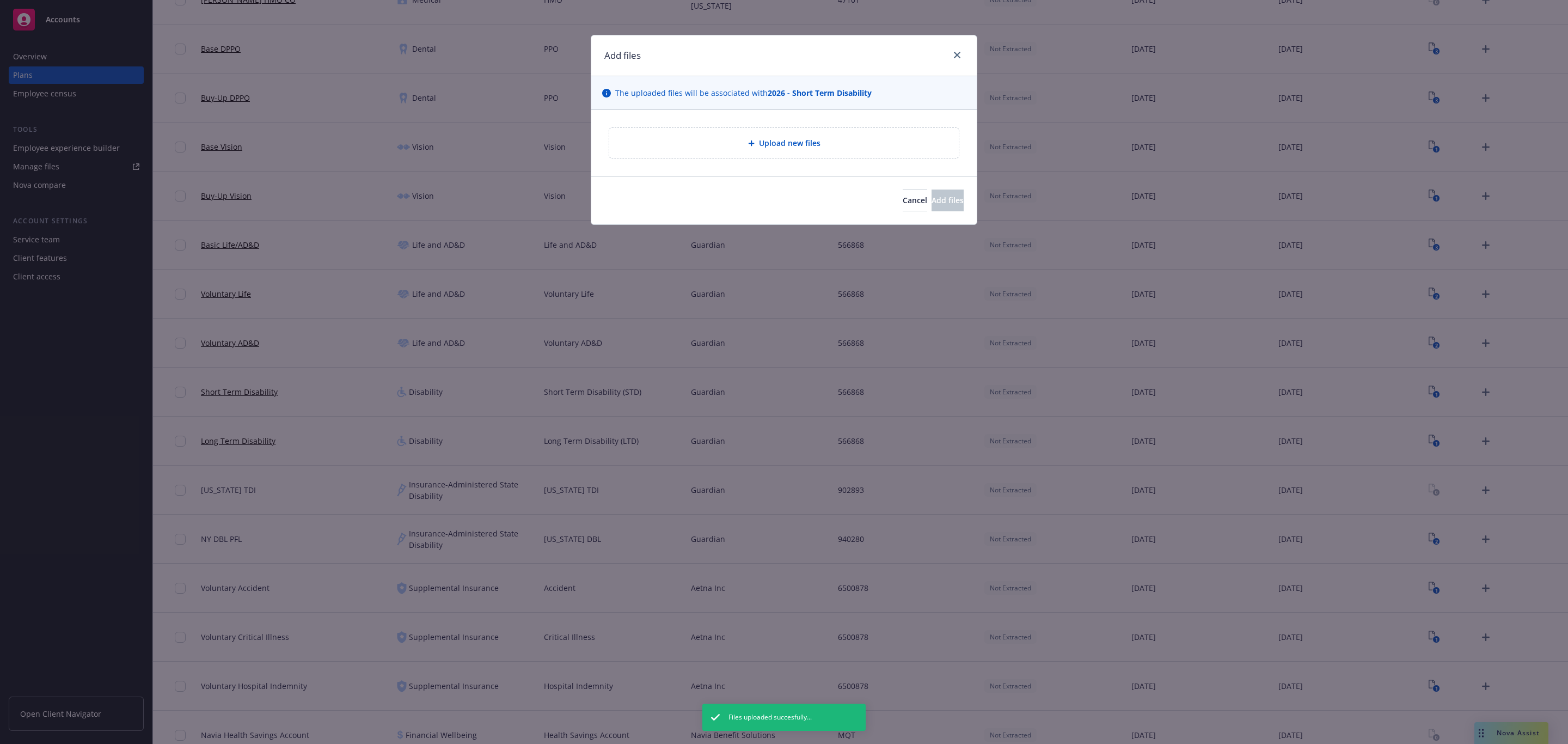
click at [750, 139] on div "Upload new files" at bounding box center [784, 143] width 332 height 13
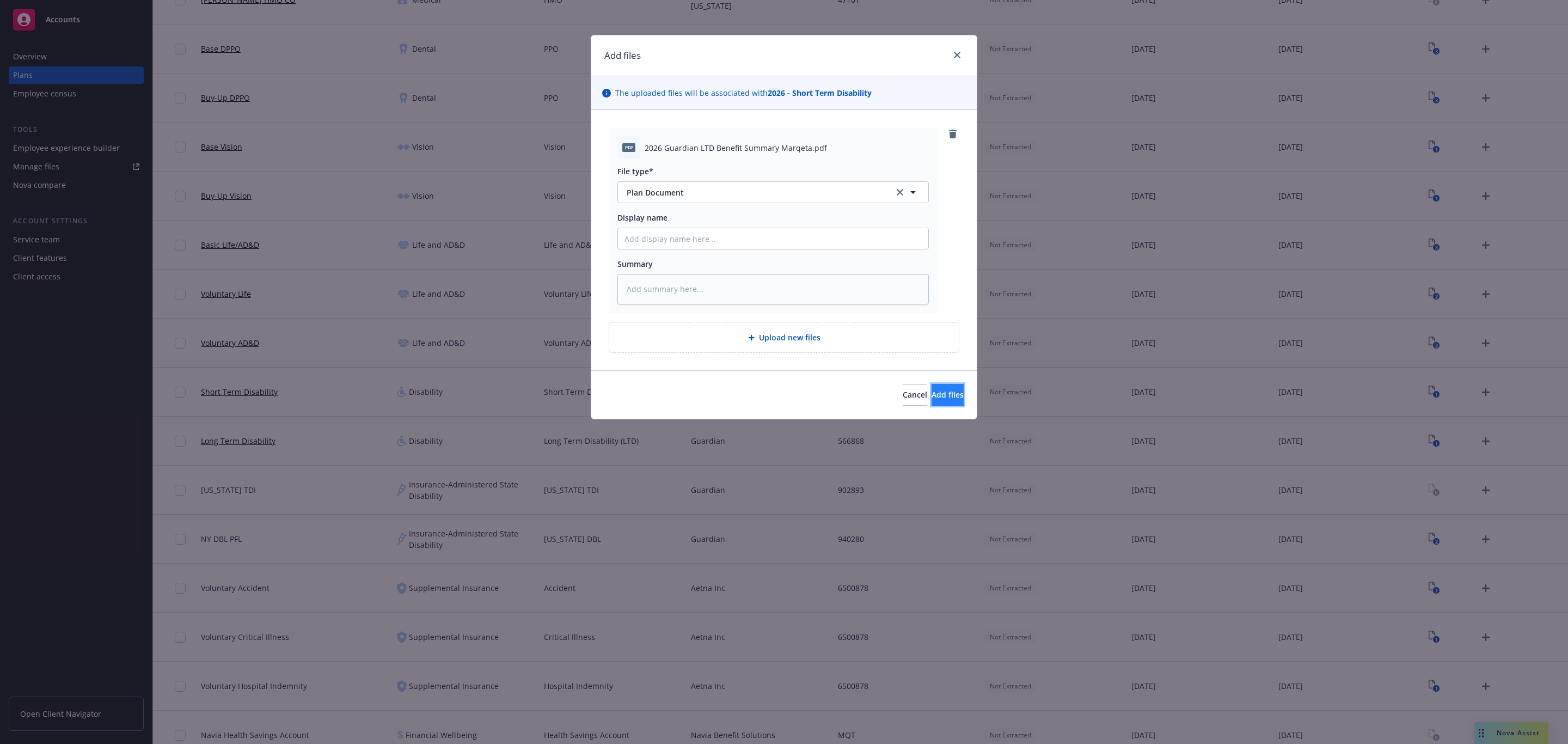
click at [932, 394] on span "Add files" at bounding box center [948, 394] width 32 height 10
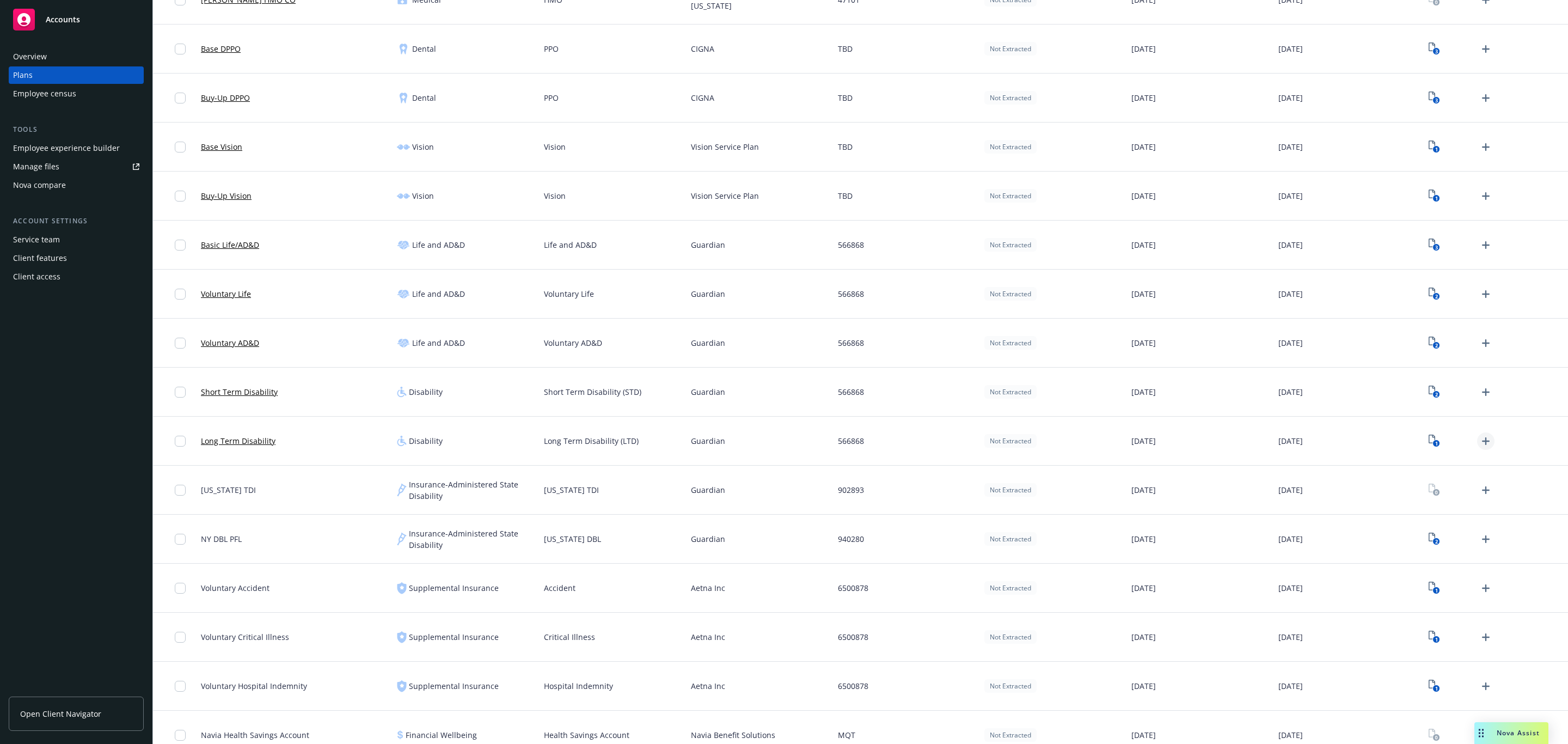
click at [1479, 445] on icon "Upload Plan Documents" at bounding box center [1486, 441] width 13 height 13
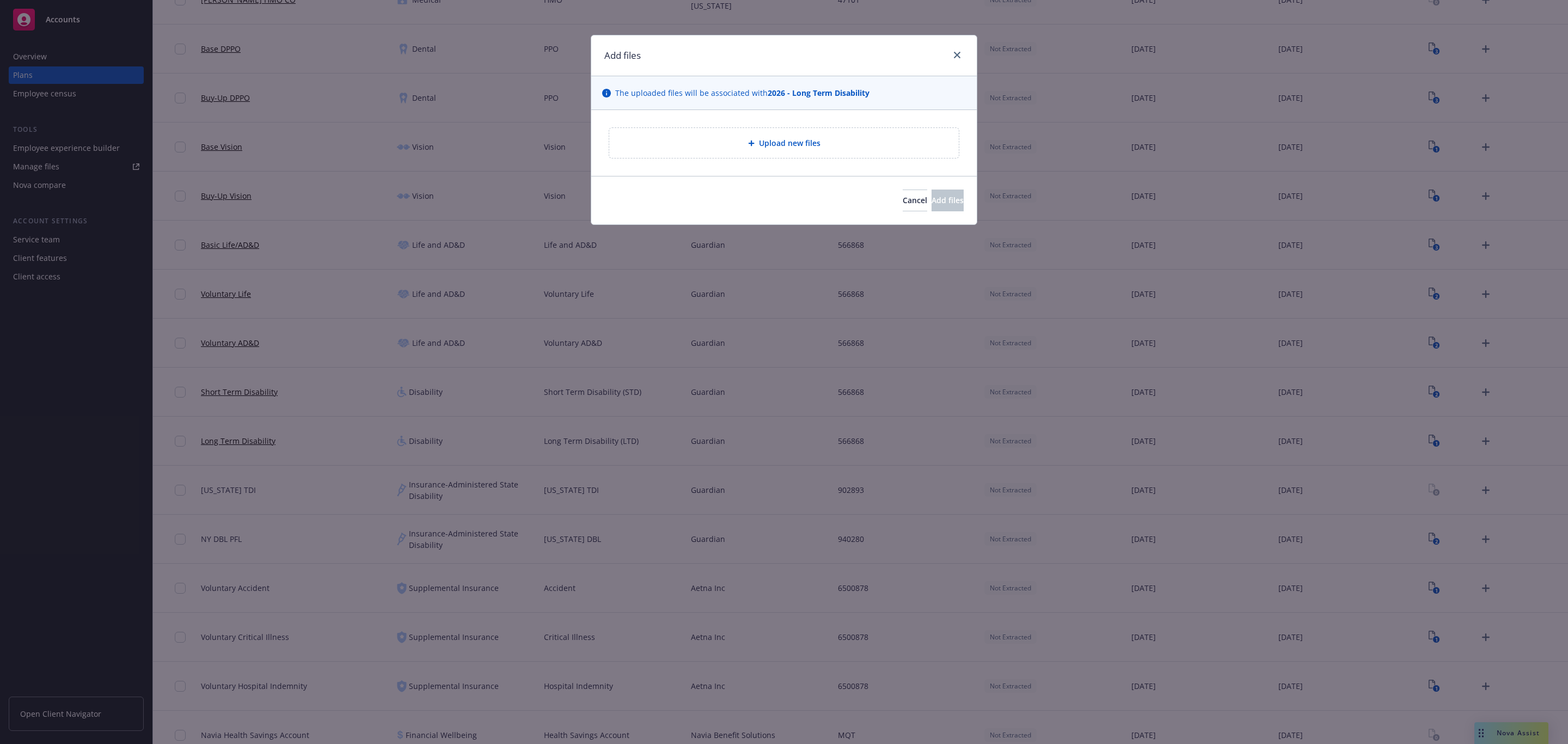
click at [785, 141] on span "Upload new files" at bounding box center [790, 143] width 62 height 11
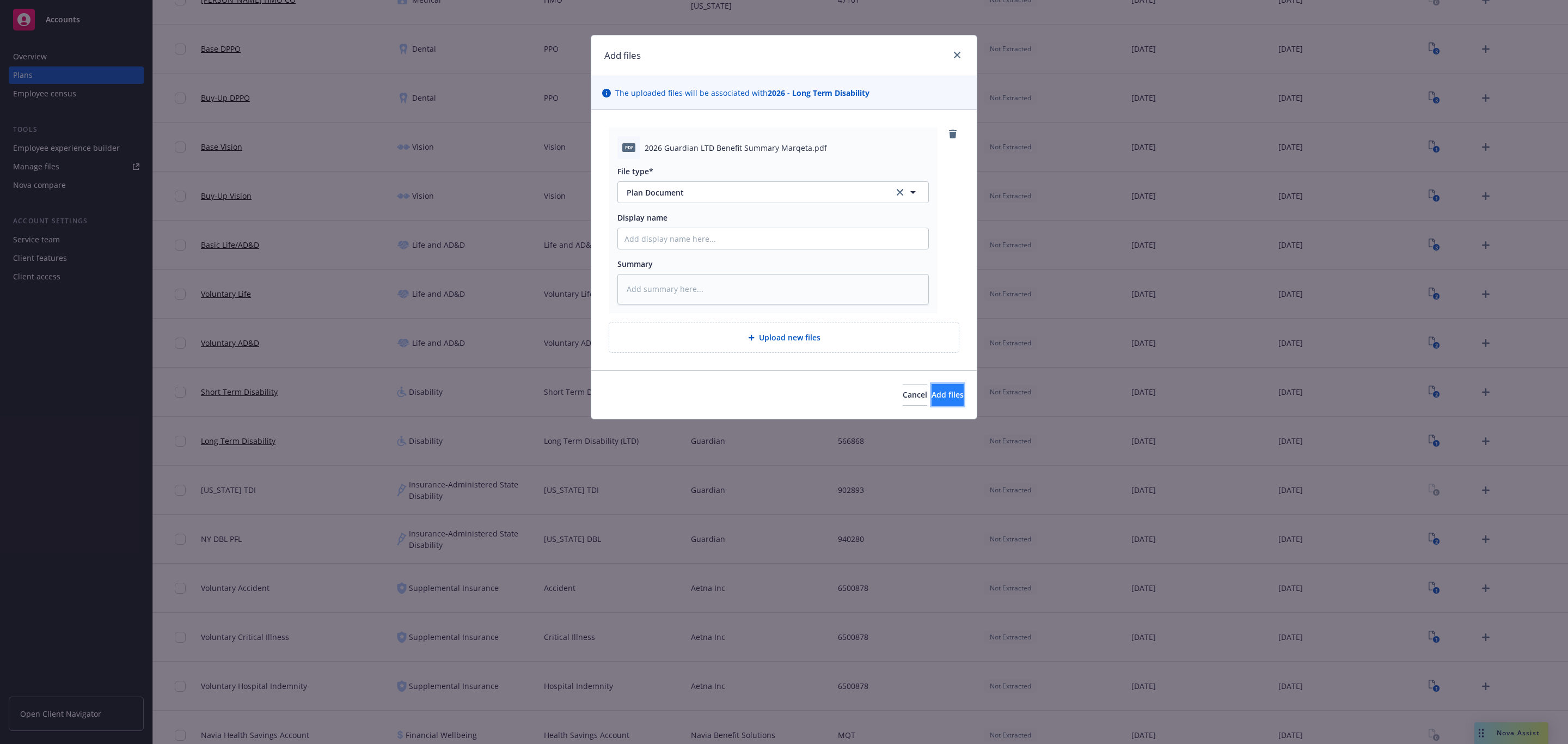
click at [937, 388] on button "Add files" at bounding box center [948, 394] width 32 height 22
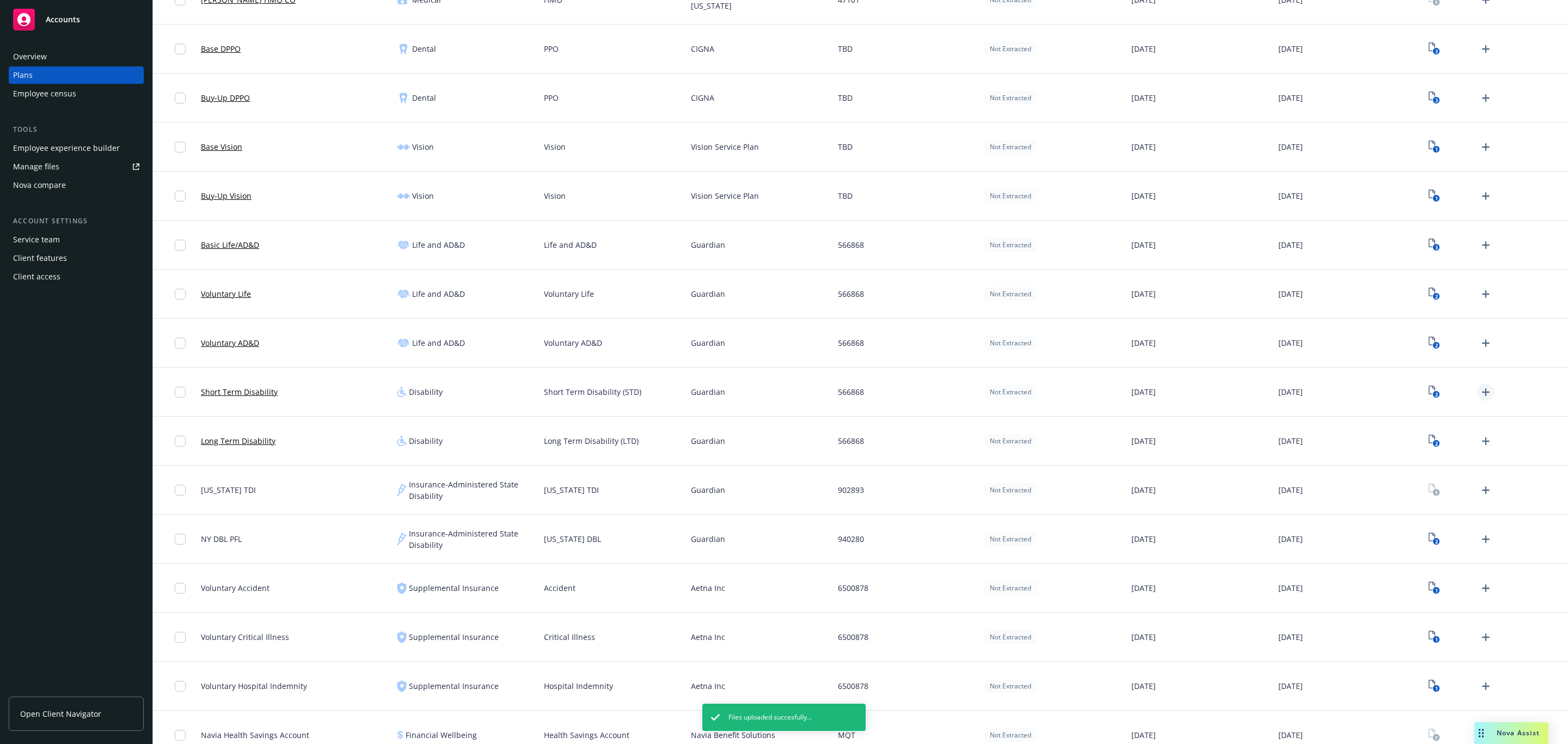
click at [1479, 395] on icon "Upload Plan Documents" at bounding box center [1486, 392] width 13 height 13
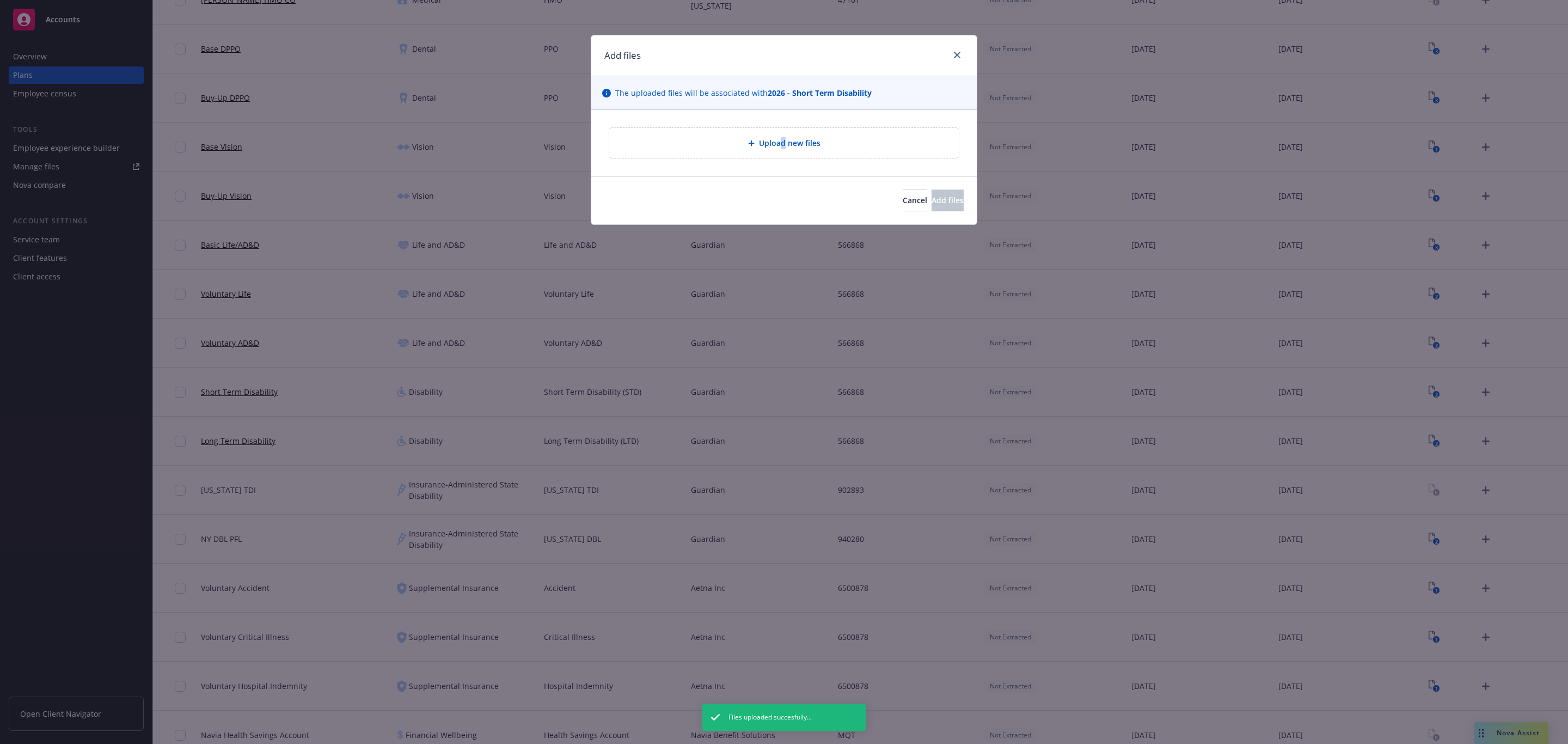
click at [782, 139] on div "Upload new files" at bounding box center [784, 142] width 350 height 30
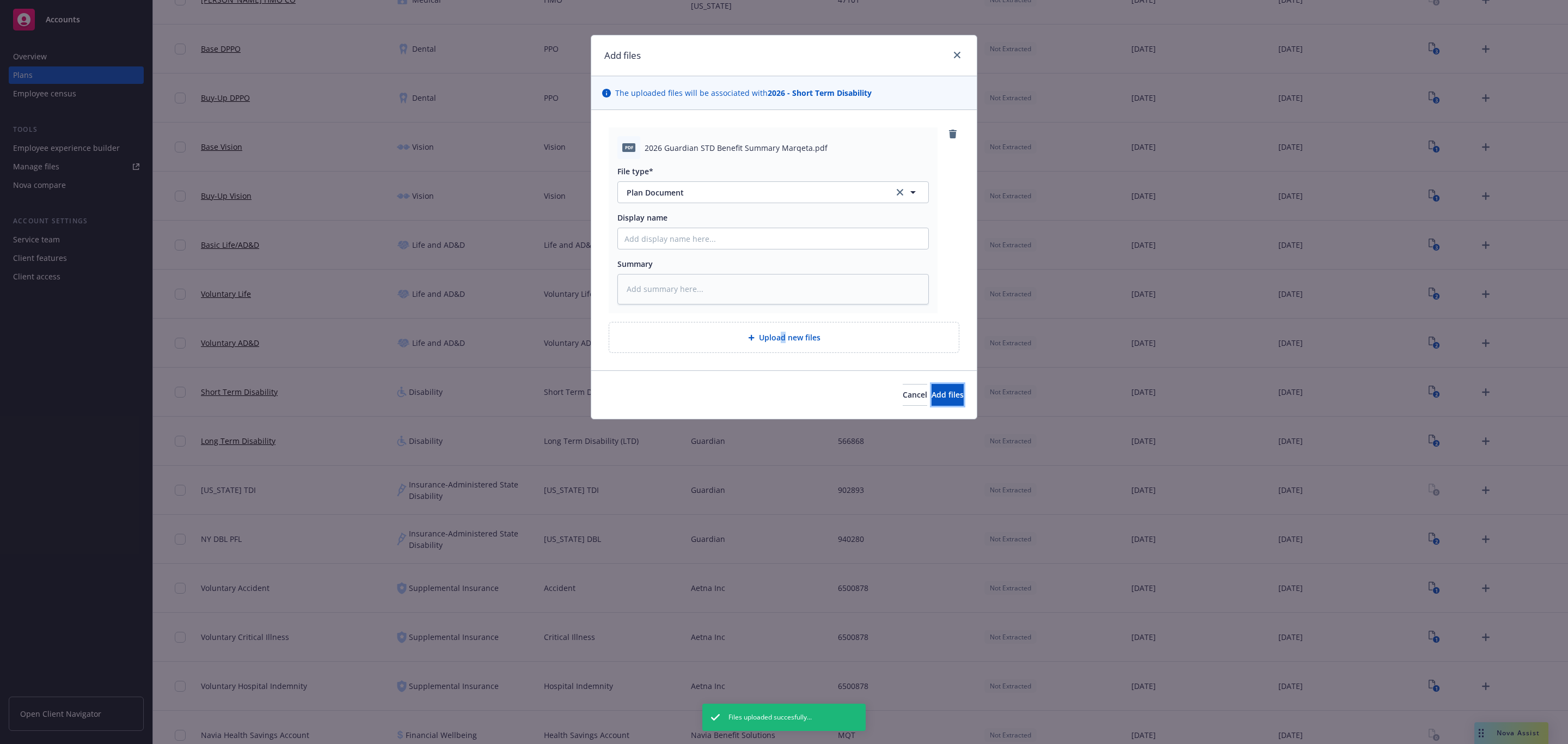
click at [939, 393] on span "Add files" at bounding box center [948, 394] width 32 height 10
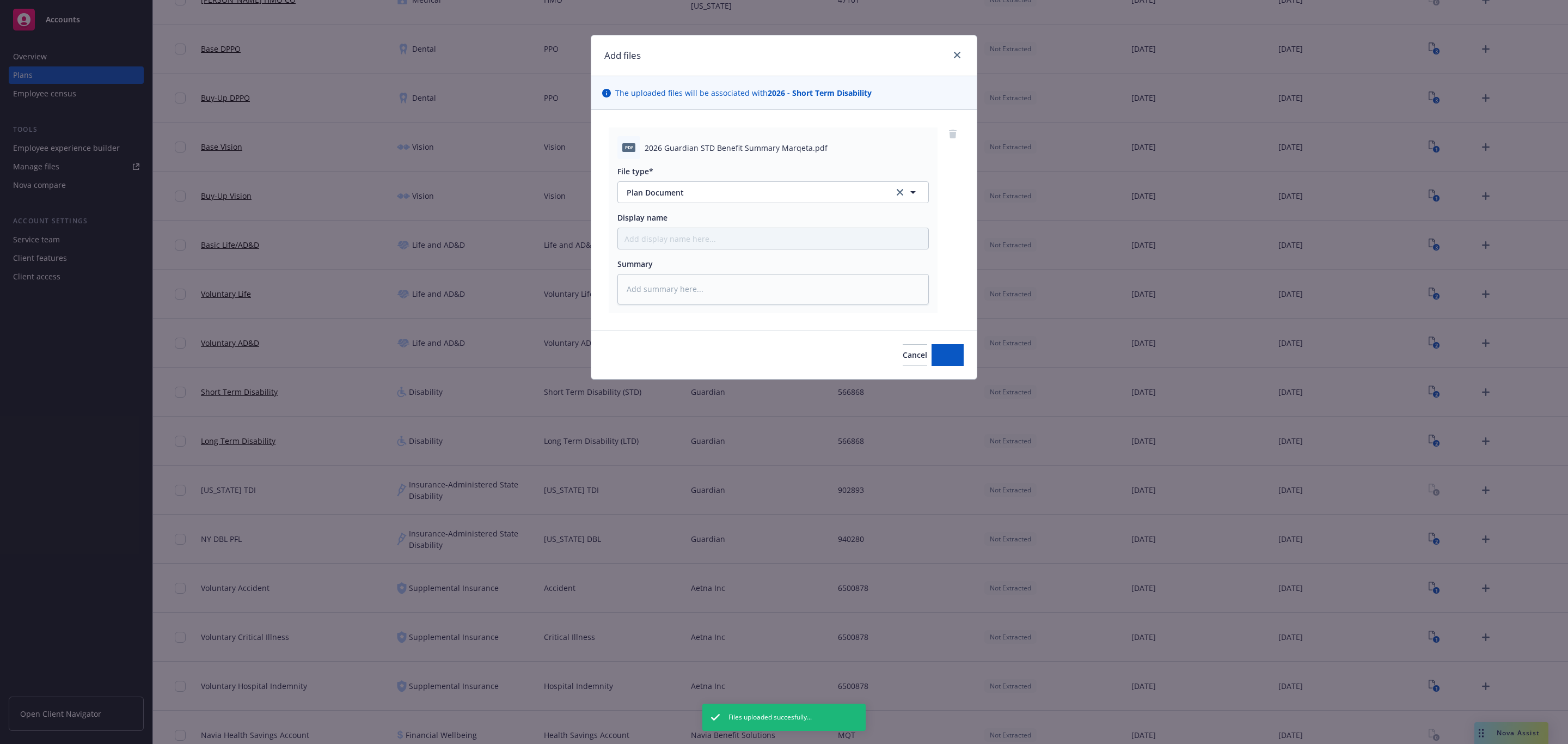
type textarea "x"
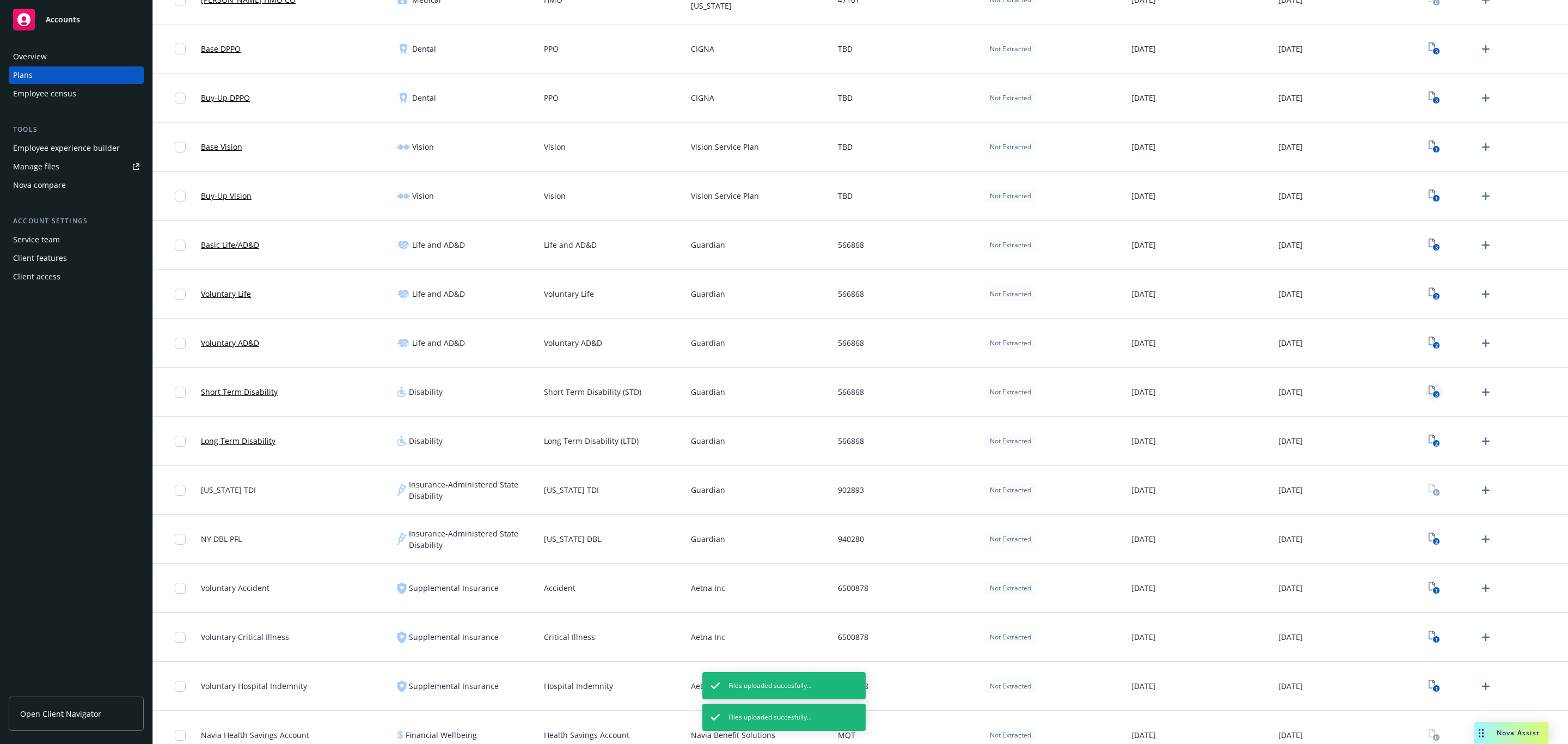
click at [1443, 398] on div "3" at bounding box center [1460, 392] width 69 height 18
click at [1426, 399] on link "3" at bounding box center [1434, 392] width 18 height 18
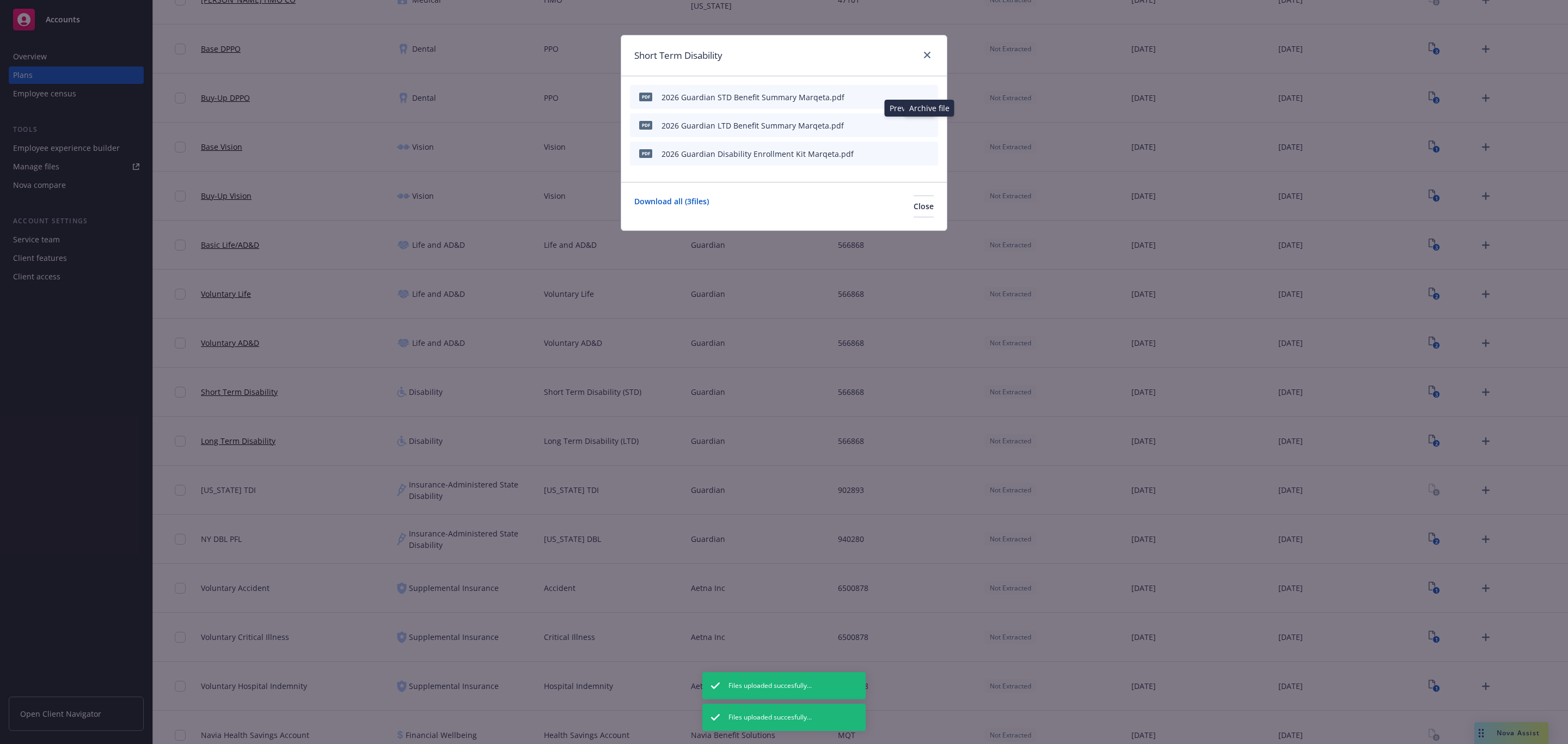
click at [925, 124] on icon "archive file" at bounding box center [928, 124] width 9 height 9
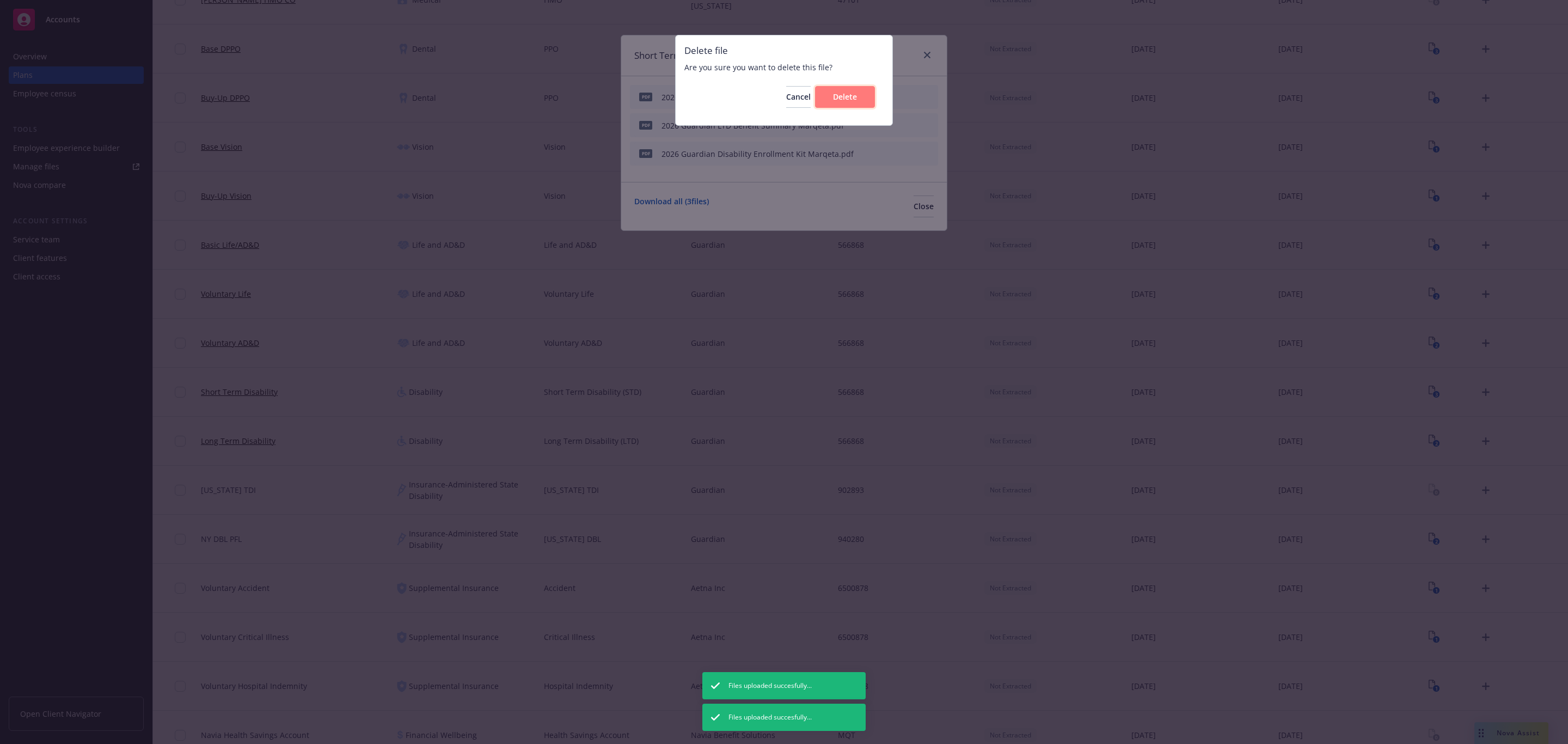
click at [845, 90] on button "Delete" at bounding box center [845, 97] width 60 height 22
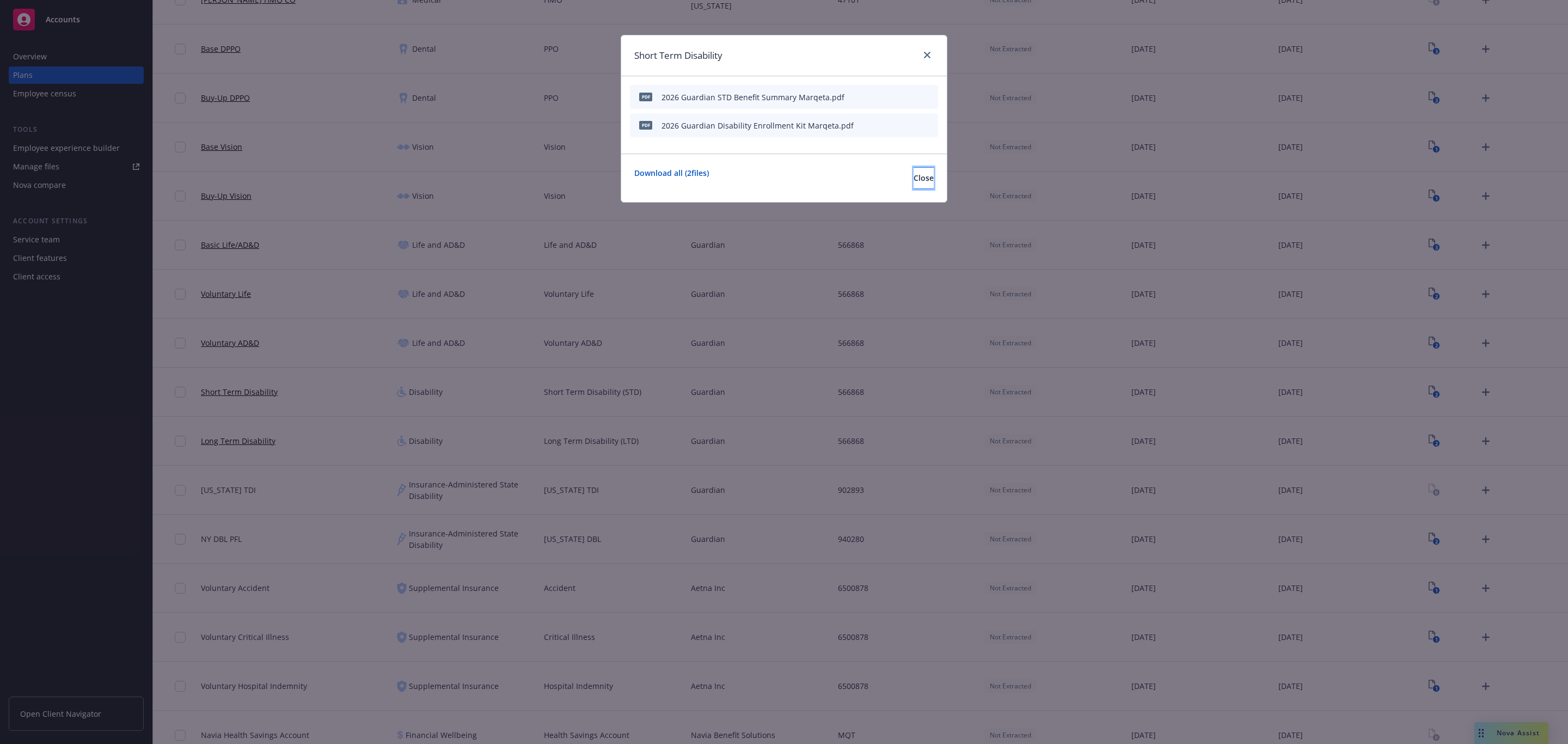
click at [914, 186] on button "Close" at bounding box center [923, 178] width 20 height 22
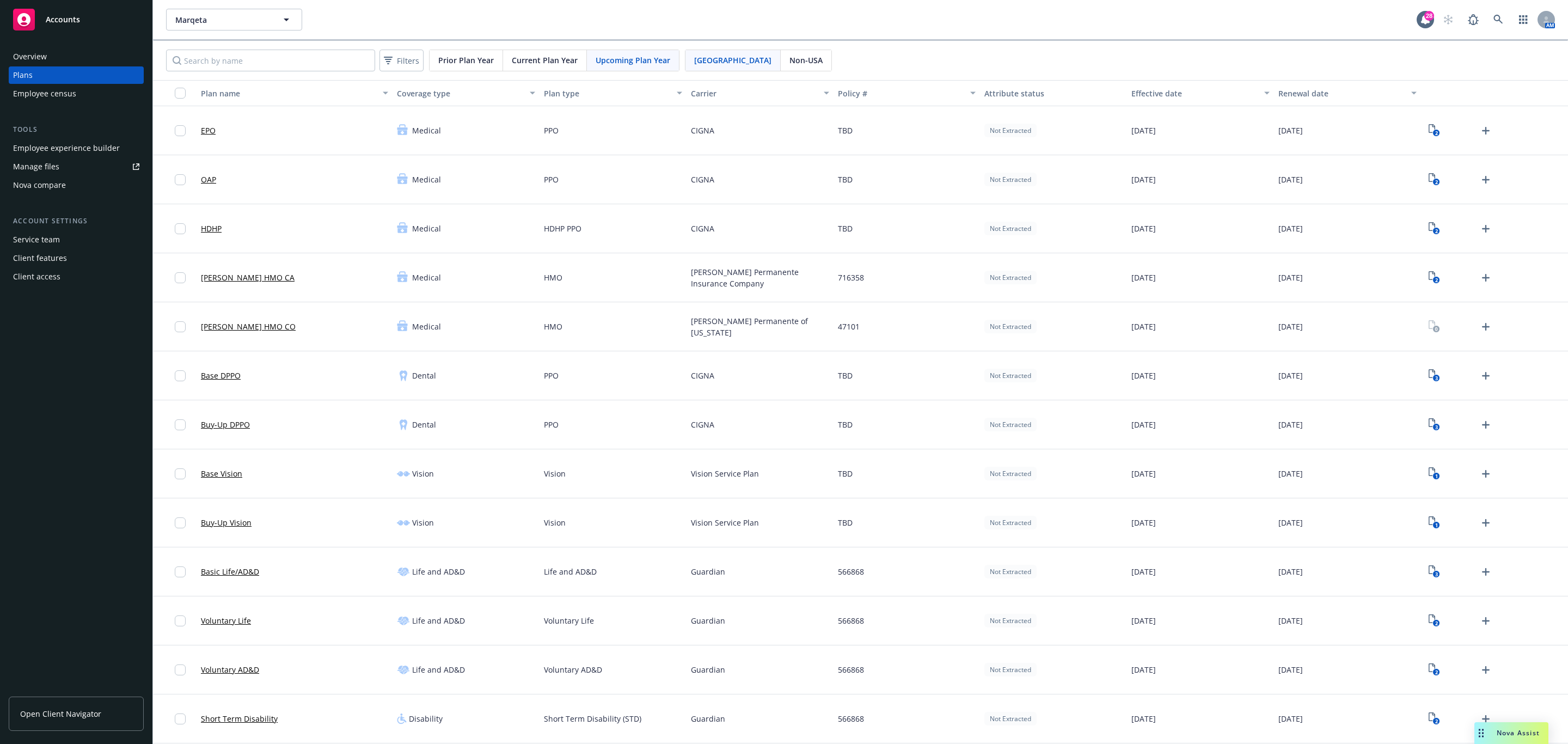
click at [271, 35] on div "[PERSON_NAME] 28 AM" at bounding box center [860, 19] width 1415 height 39
click at [268, 12] on button "Marqeta" at bounding box center [234, 19] width 136 height 22
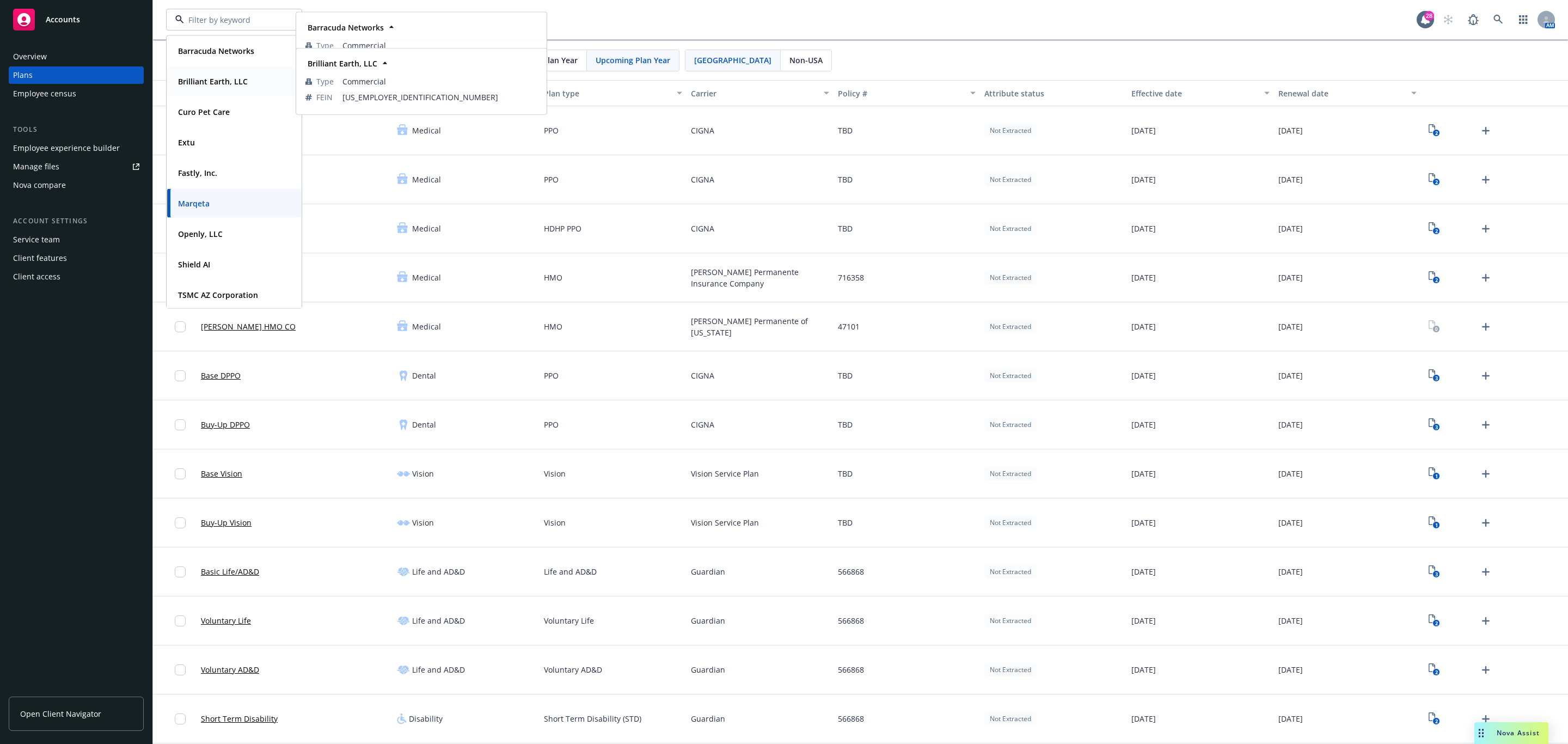
click at [221, 85] on strong "Brilliant Earth, LLC" at bounding box center [213, 81] width 70 height 10
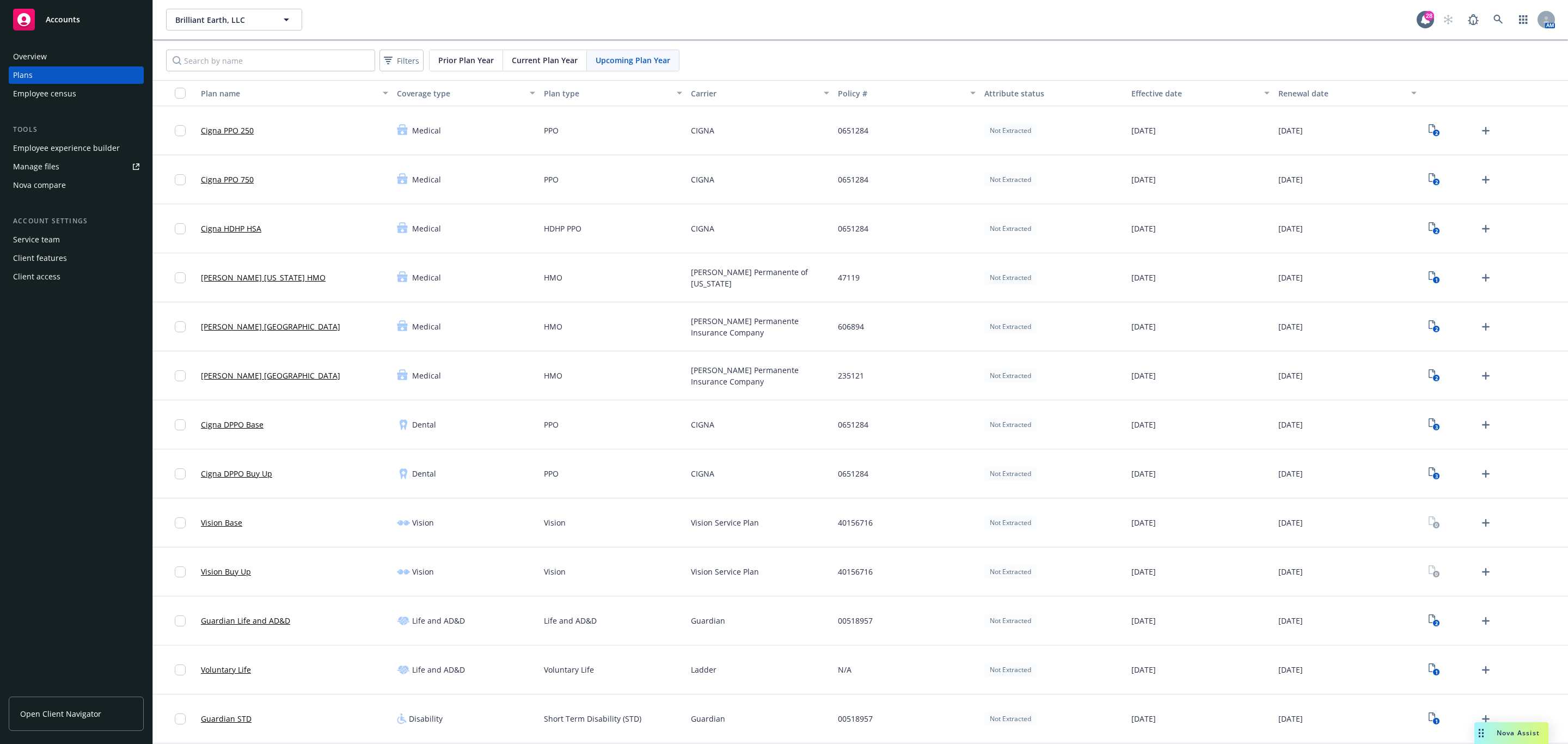
click at [64, 149] on div "Employee experience builder" at bounding box center [66, 148] width 106 height 18
